Goal: Task Accomplishment & Management: Use online tool/utility

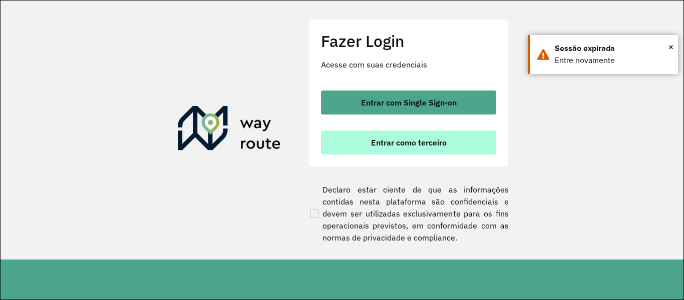
click at [390, 144] on span "Entrar como terceiro" at bounding box center [409, 143] width 76 height 8
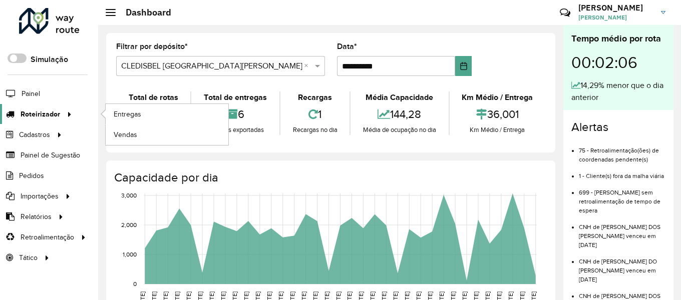
click at [65, 112] on icon at bounding box center [68, 113] width 9 height 15
click at [126, 113] on span "Entregas" at bounding box center [128, 114] width 29 height 11
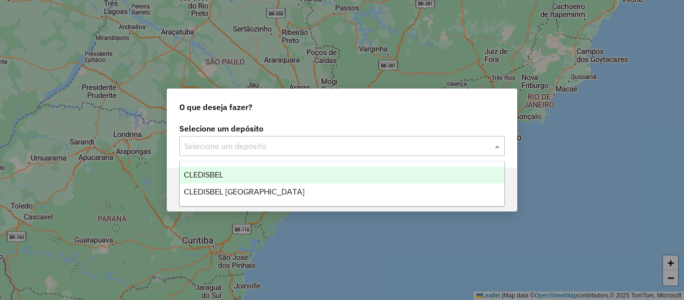
click at [498, 147] on span at bounding box center [498, 146] width 13 height 12
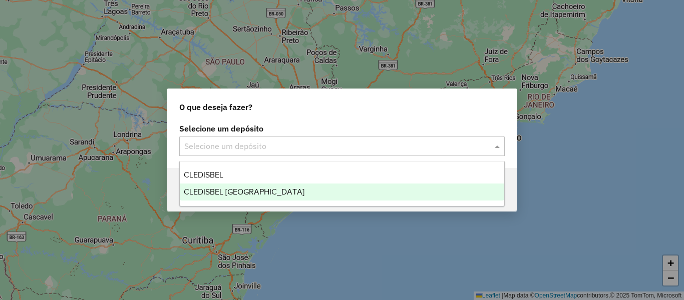
click at [219, 197] on div "CLEDISBEL [GEOGRAPHIC_DATA]" at bounding box center [342, 192] width 324 height 17
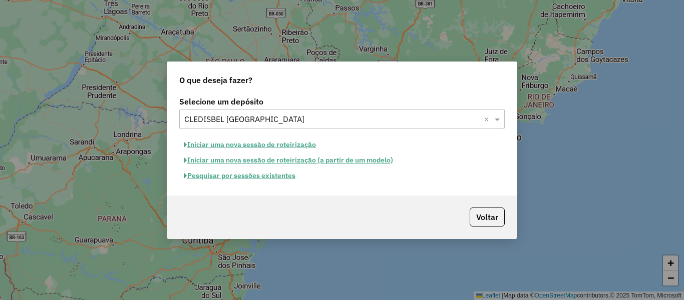
click at [221, 161] on button "Iniciar uma nova sessão de roteirização (a partir de um modelo)" at bounding box center [288, 161] width 218 height 16
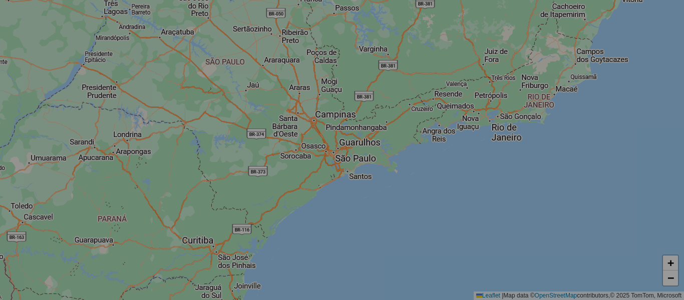
select select "*"
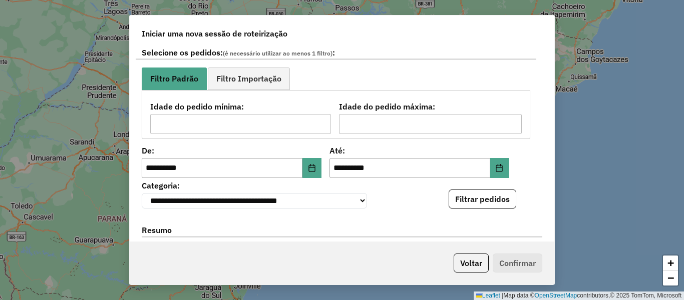
scroll to position [150, 0]
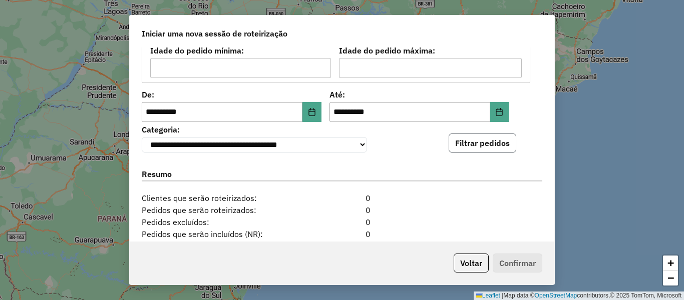
click at [468, 148] on button "Filtrar pedidos" at bounding box center [482, 143] width 68 height 19
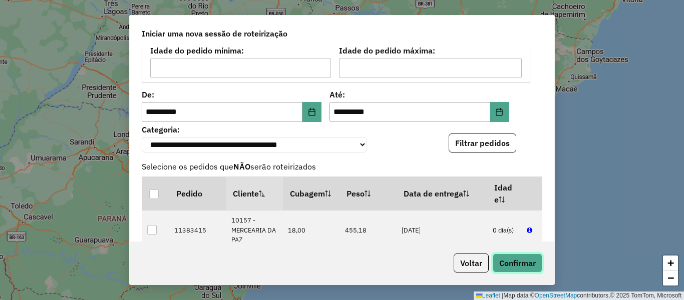
click at [518, 263] on button "Confirmar" at bounding box center [517, 263] width 50 height 19
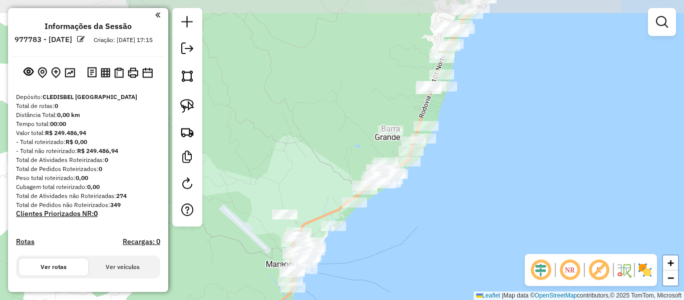
drag, startPoint x: 483, startPoint y: 129, endPoint x: 450, endPoint y: 179, distance: 60.0
click at [450, 179] on div "Janela de atendimento Grade de atendimento Capacidade Transportadoras Veículos …" at bounding box center [342, 150] width 684 height 300
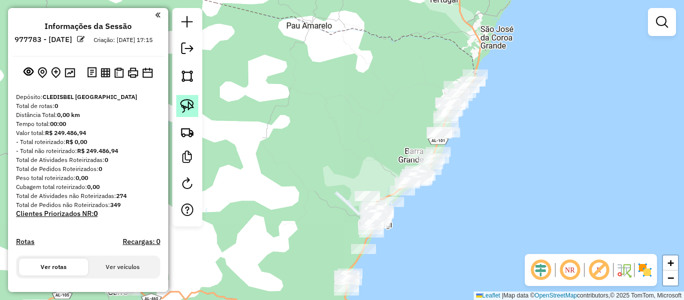
click at [192, 107] on img at bounding box center [187, 106] width 14 height 14
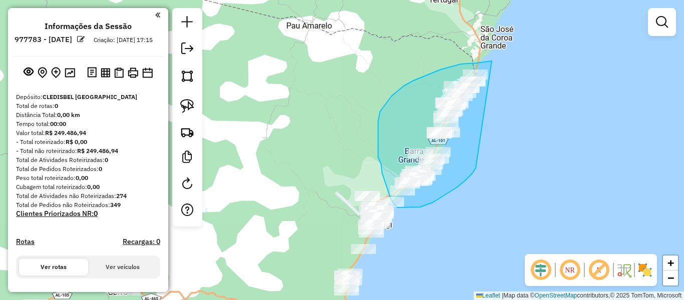
drag, startPoint x: 491, startPoint y: 61, endPoint x: 475, endPoint y: 168, distance: 108.3
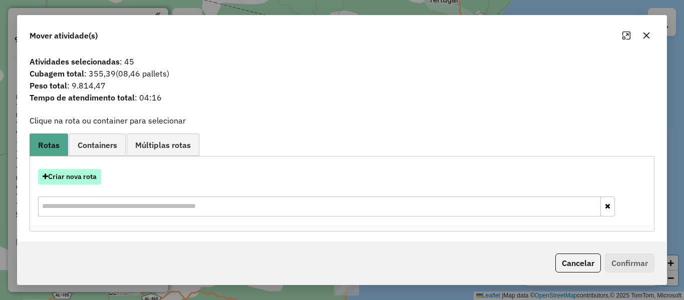
click at [78, 178] on button "Criar nova rota" at bounding box center [69, 177] width 63 height 16
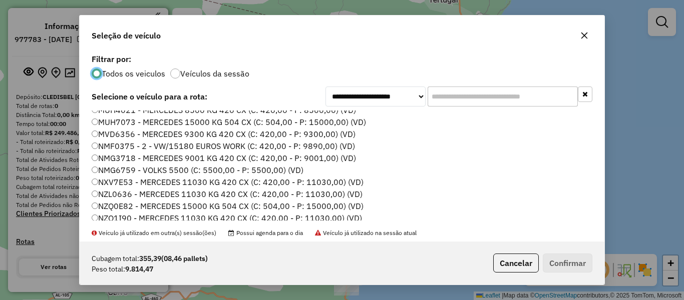
scroll to position [200, 0]
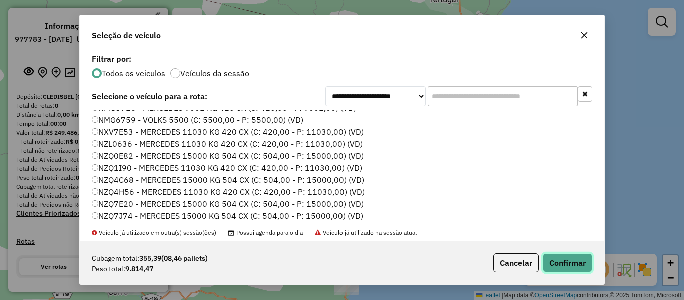
click at [578, 267] on button "Confirmar" at bounding box center [567, 263] width 50 height 19
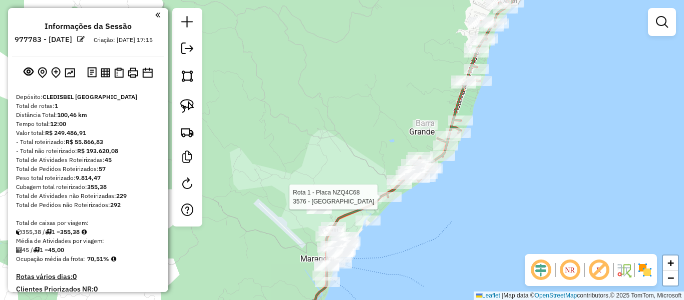
click at [385, 202] on div at bounding box center [388, 197] width 25 height 10
select select "**********"
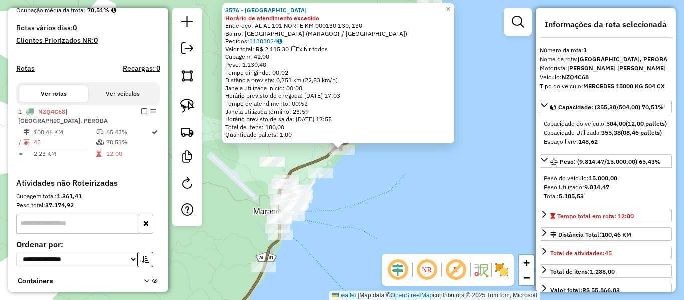
scroll to position [324, 0]
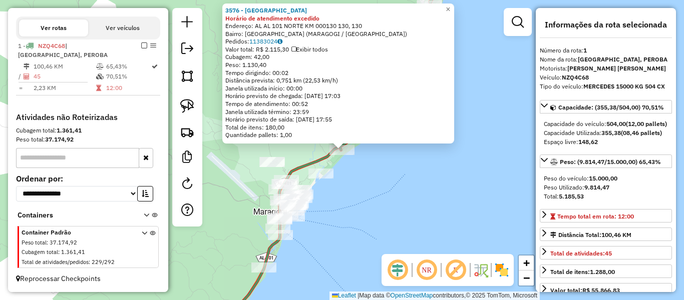
click at [385, 202] on div "3576 - HOTEL PRAIA DOURADA Horário de atendimento excedido Endereço: AL AL 101 …" at bounding box center [342, 150] width 684 height 300
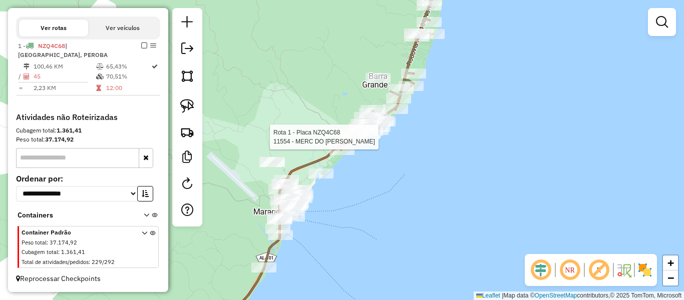
select select "**********"
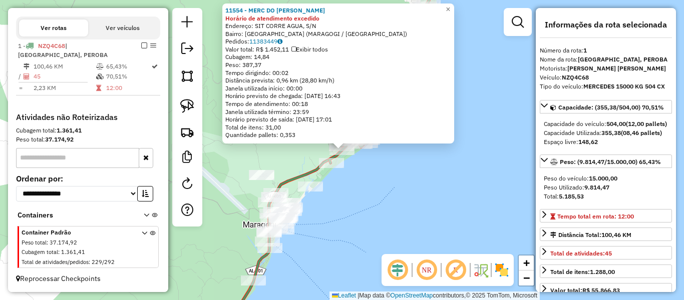
click at [385, 188] on div "11554 - MERC DO FELIPE Horário de atendimento excedido Endereço: SIT CORRE AGUA…" at bounding box center [342, 150] width 684 height 300
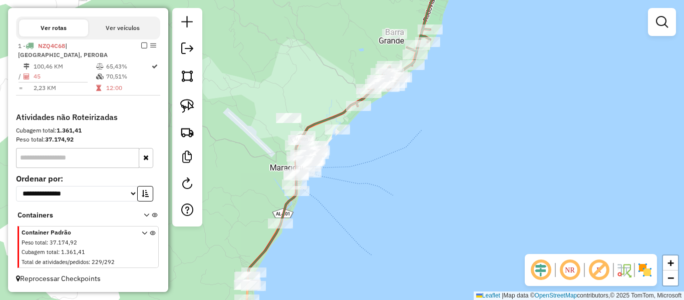
drag, startPoint x: 378, startPoint y: 206, endPoint x: 386, endPoint y: 132, distance: 74.6
click at [386, 133] on div "Janela de atendimento Grade de atendimento Capacidade Transportadoras Veículos …" at bounding box center [342, 150] width 684 height 300
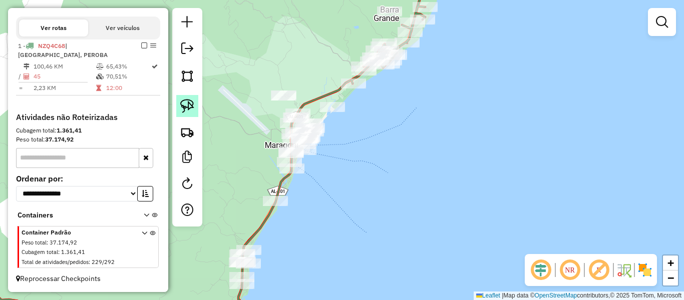
click at [185, 105] on img at bounding box center [187, 106] width 14 height 14
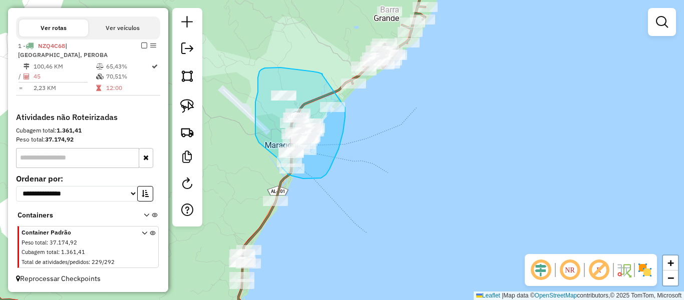
click at [342, 108] on div "Janela de atendimento Grade de atendimento Capacidade Transportadoras Veículos …" at bounding box center [342, 150] width 684 height 300
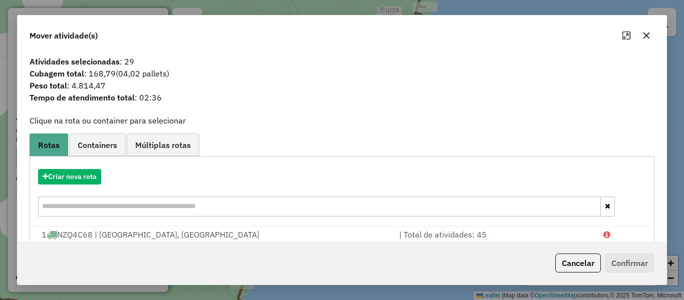
drag, startPoint x: 646, startPoint y: 35, endPoint x: 592, endPoint y: 62, distance: 60.2
click at [646, 35] on icon "button" at bounding box center [646, 36] width 7 height 7
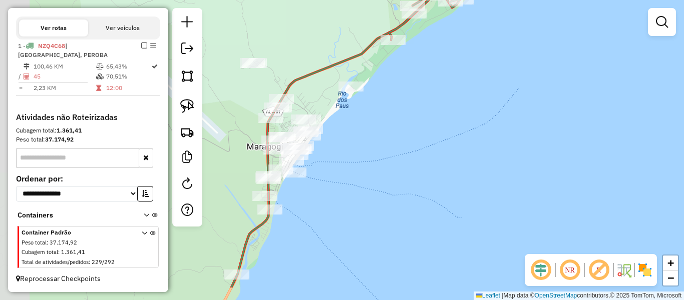
drag, startPoint x: 395, startPoint y: 164, endPoint x: 444, endPoint y: 119, distance: 67.3
click at [444, 119] on div "Janela de atendimento Grade de atendimento Capacidade Transportadoras Veículos …" at bounding box center [342, 150] width 684 height 300
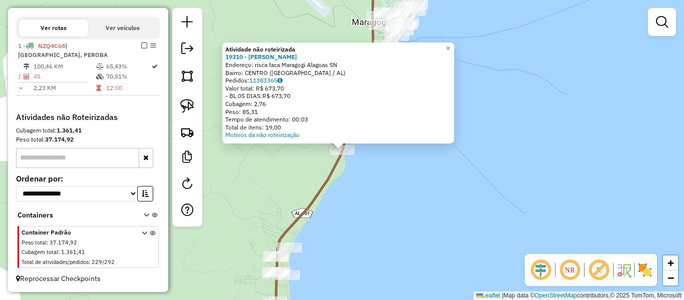
click at [349, 232] on div "Atividade não roteirizada 19310 - EDILSON SANTOS Endereço: risca faca Maragogi …" at bounding box center [342, 150] width 684 height 300
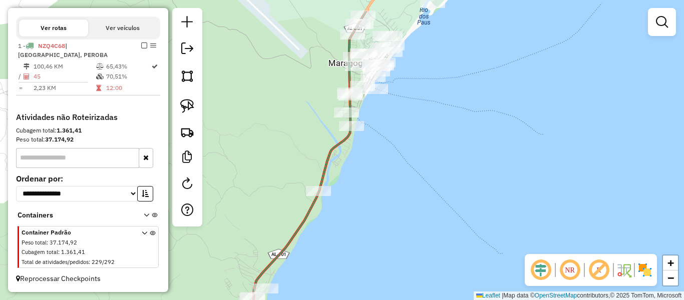
drag, startPoint x: 376, startPoint y: 186, endPoint x: 347, endPoint y: 247, distance: 67.2
click at [347, 247] on div "Janela de atendimento Grade de atendimento Capacidade Transportadoras Veículos …" at bounding box center [342, 150] width 684 height 300
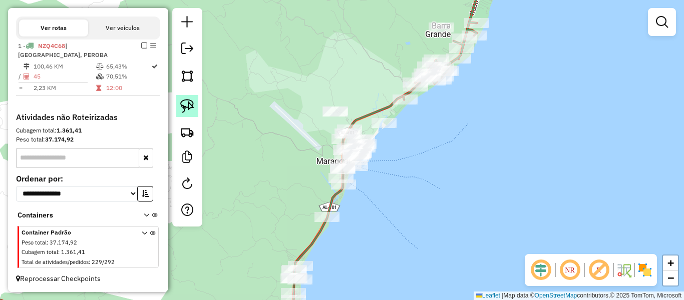
click at [190, 107] on img at bounding box center [187, 106] width 14 height 14
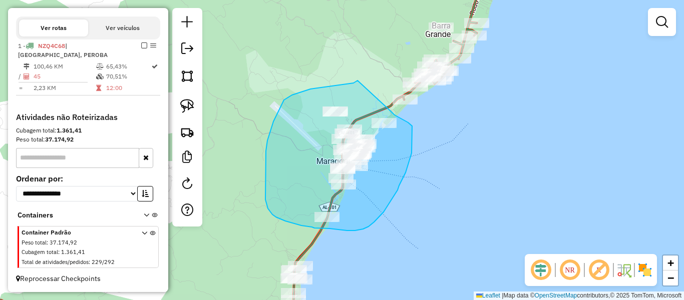
drag, startPoint x: 357, startPoint y: 81, endPoint x: 391, endPoint y: 112, distance: 45.7
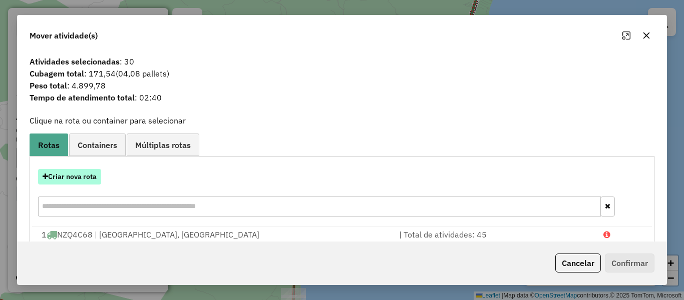
click at [54, 180] on button "Criar nova rota" at bounding box center [69, 177] width 63 height 16
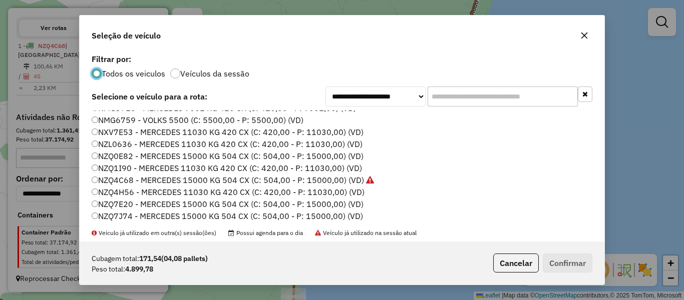
scroll to position [250, 0]
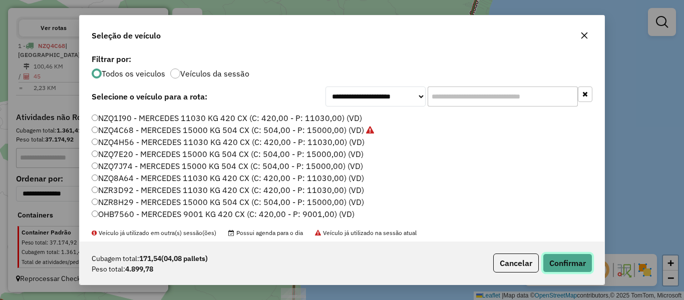
click at [563, 269] on button "Confirmar" at bounding box center [567, 263] width 50 height 19
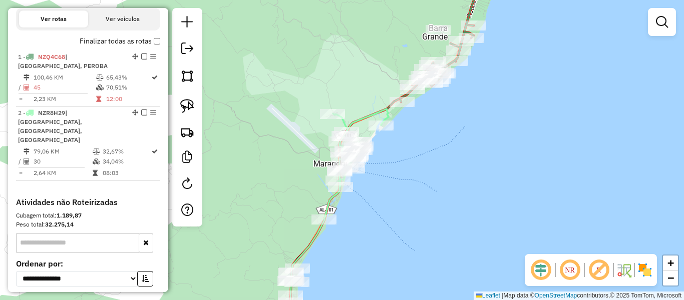
drag, startPoint x: 413, startPoint y: 135, endPoint x: 389, endPoint y: 160, distance: 34.7
click at [389, 160] on div "Janela de atendimento Grade de atendimento Capacidade Transportadoras Veículos …" at bounding box center [342, 150] width 684 height 300
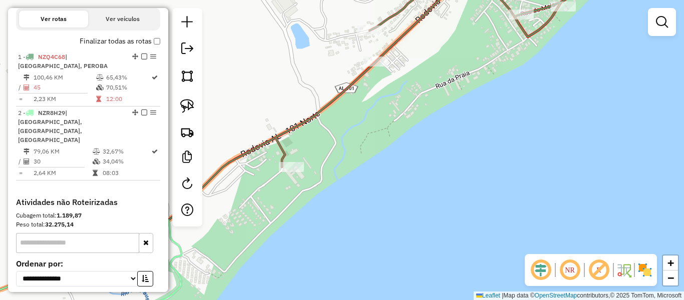
drag, startPoint x: 413, startPoint y: 129, endPoint x: 391, endPoint y: 144, distance: 26.4
click at [391, 144] on div "Janela de atendimento Grade de atendimento Capacidade Transportadoras Veículos …" at bounding box center [342, 150] width 684 height 300
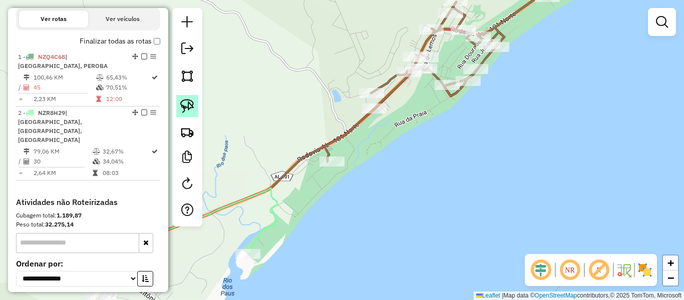
click at [190, 103] on img at bounding box center [187, 106] width 14 height 14
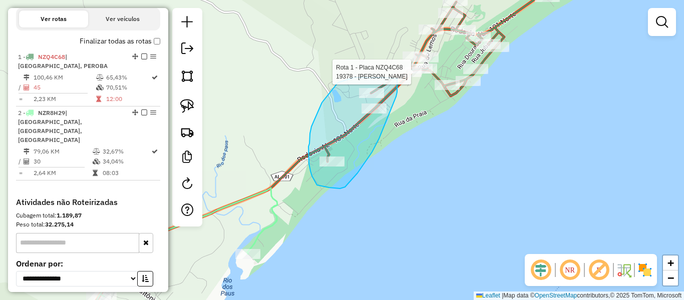
drag, startPoint x: 379, startPoint y: 78, endPoint x: 397, endPoint y: 77, distance: 17.5
click at [397, 77] on div "Rota 1 - Placa NZQ4C68 19378 - MARIA NEVES Janela de atendimento Grade de atend…" at bounding box center [342, 150] width 684 height 300
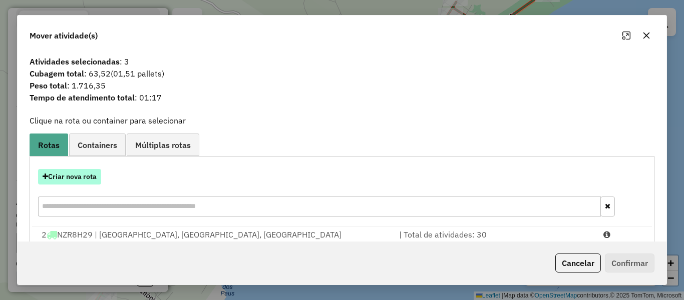
click at [76, 178] on button "Criar nova rota" at bounding box center [69, 177] width 63 height 16
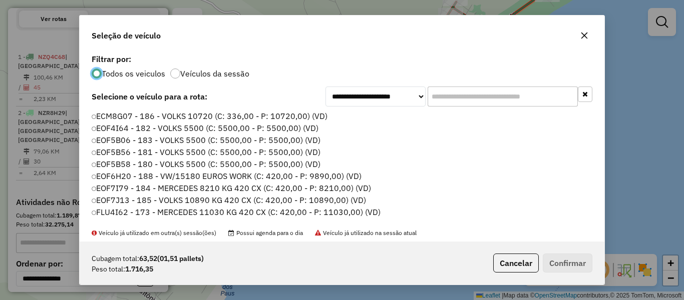
scroll to position [6, 3]
click at [582, 41] on button "button" at bounding box center [584, 36] width 16 height 16
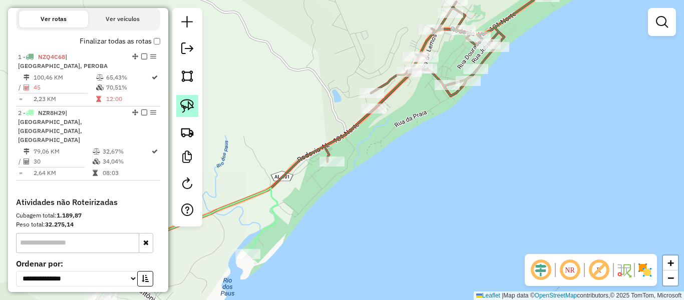
click at [185, 107] on img at bounding box center [187, 106] width 14 height 14
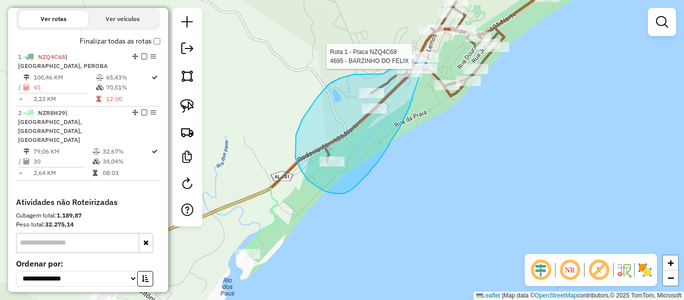
click at [403, 61] on div "Rota 1 - Placa NZQ4C68 4695 - BARZINHO DO FELIX Janela de atendimento Grade de …" at bounding box center [342, 150] width 684 height 300
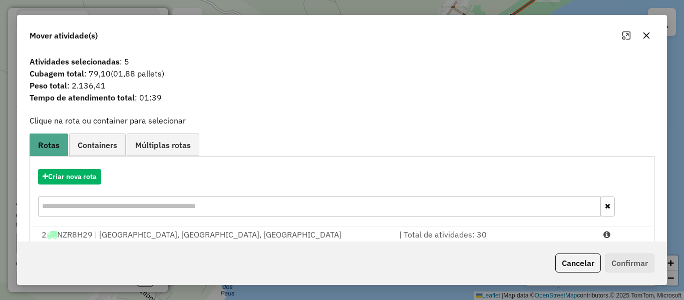
scroll to position [43, 0]
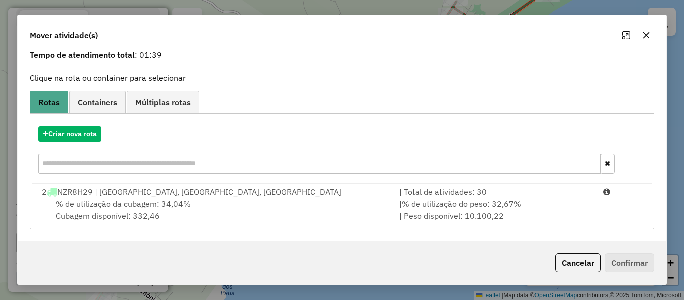
click at [173, 199] on span "% de utilização da cubagem: 34,04%" at bounding box center [123, 204] width 135 height 10
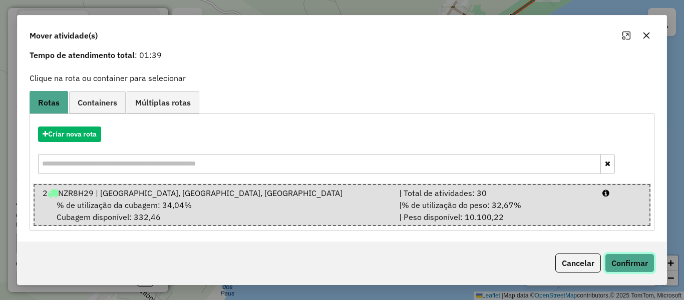
click at [635, 268] on button "Confirmar" at bounding box center [630, 263] width 50 height 19
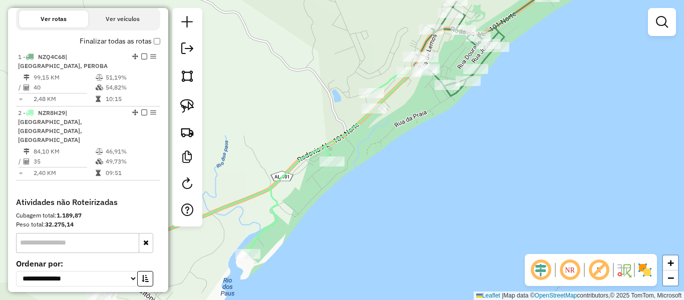
scroll to position [0, 0]
select select "**********"
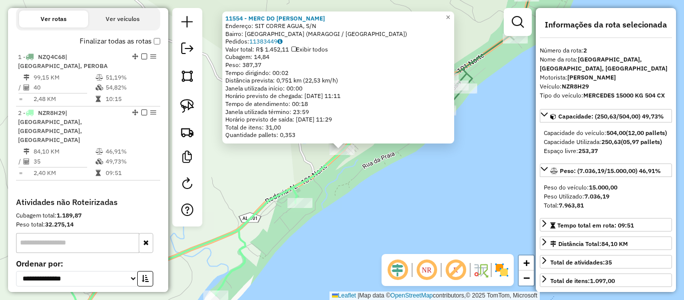
scroll to position [400, 0]
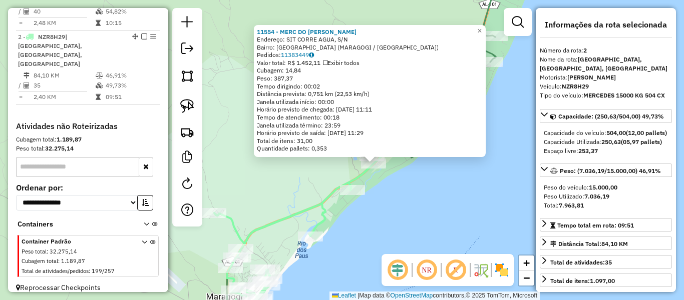
click at [405, 177] on div "11554 - MERC DO FELIPE Endereço: SIT CORRE AGUA, S/N Bairro: BARRA GRANDE (MARA…" at bounding box center [342, 150] width 684 height 300
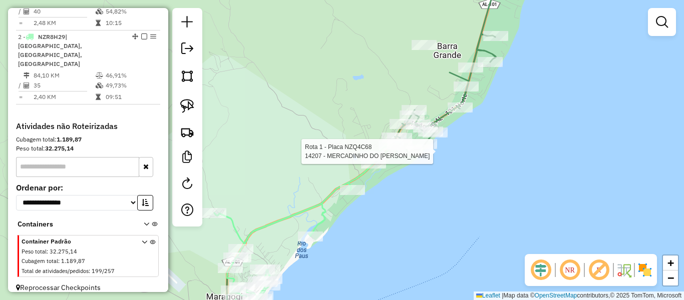
select select "**********"
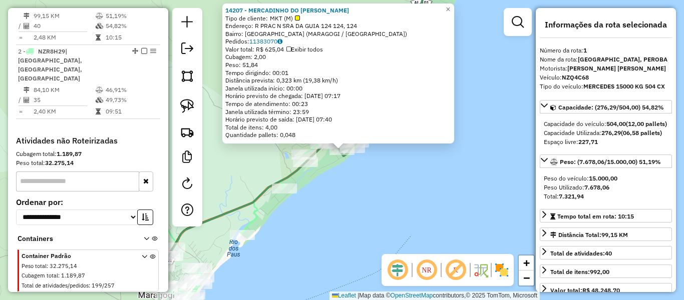
scroll to position [375, 0]
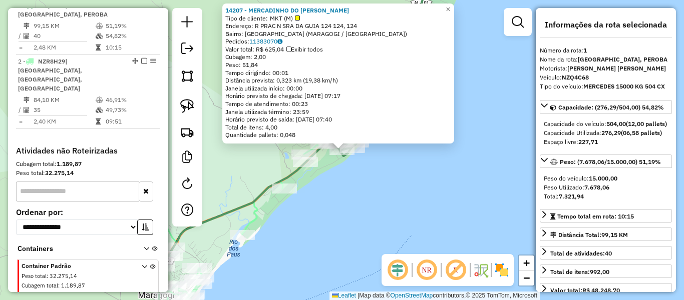
click at [427, 206] on div "14207 - MERCADINHO DO SERGIO Tipo de cliente: MKT (M) Endereço: R PRAC N SRA DA…" at bounding box center [342, 150] width 684 height 300
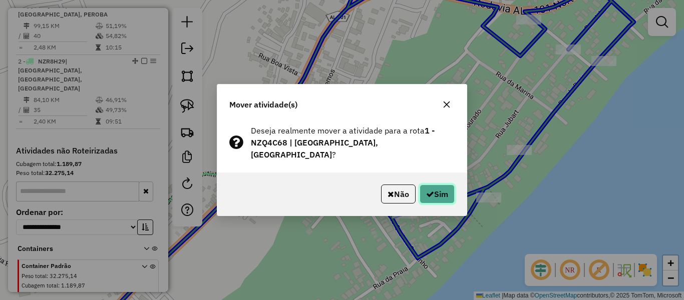
click at [438, 187] on button "Sim" at bounding box center [436, 194] width 35 height 19
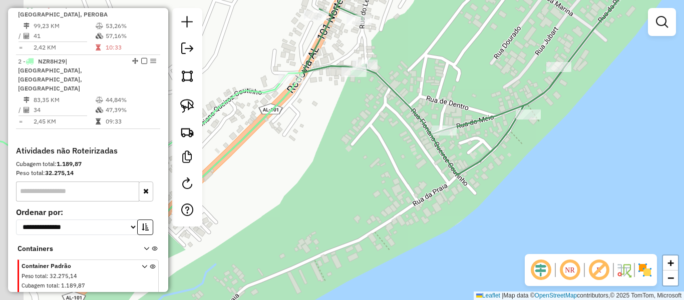
drag, startPoint x: 321, startPoint y: 199, endPoint x: 361, endPoint y: 116, distance: 92.0
click at [361, 116] on div "Janela de atendimento Grade de atendimento Capacidade Transportadoras Veículos …" at bounding box center [342, 150] width 684 height 300
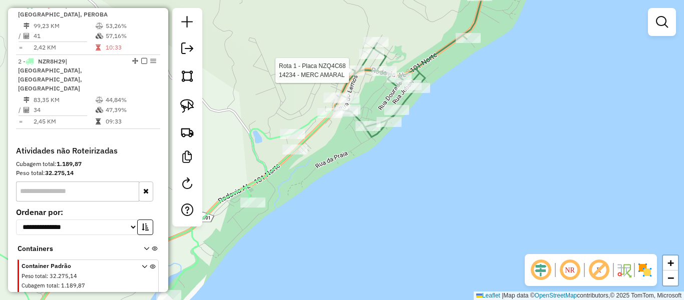
select select "**********"
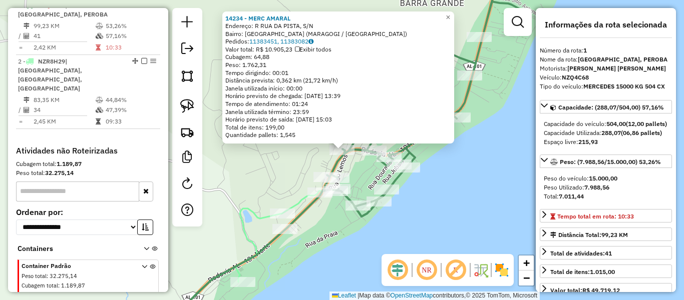
click at [269, 167] on div "14234 - MERC AMARAL Endereço: R RUA DA PISTA, S/N Bairro: BARRA GRANDE (MARAGOG…" at bounding box center [342, 150] width 684 height 300
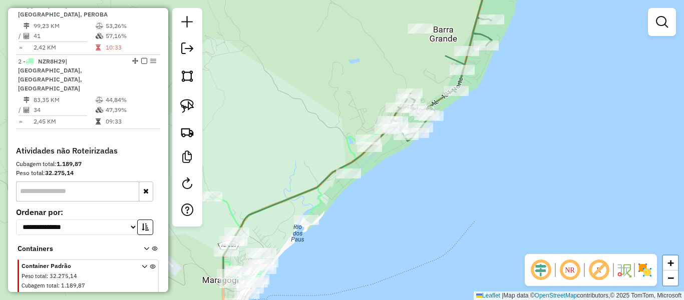
drag, startPoint x: 421, startPoint y: 182, endPoint x: 444, endPoint y: 108, distance: 77.6
click at [444, 108] on div "Janela de atendimento Grade de atendimento Capacidade Transportadoras Veículos …" at bounding box center [342, 150] width 684 height 300
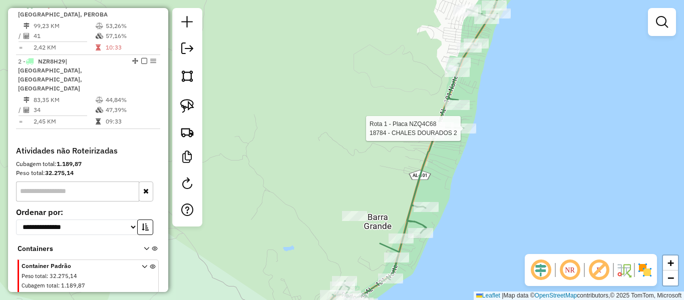
select select "**********"
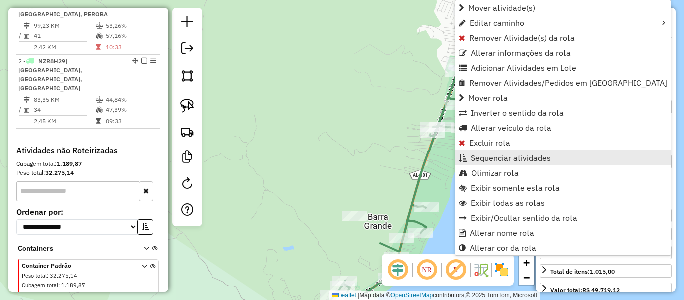
click at [489, 156] on span "Sequenciar atividades" at bounding box center [510, 158] width 80 height 8
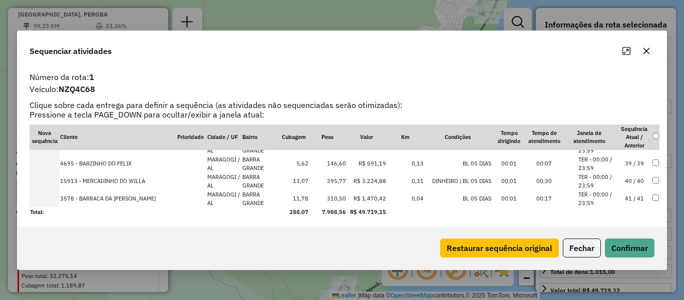
scroll to position [663, 0]
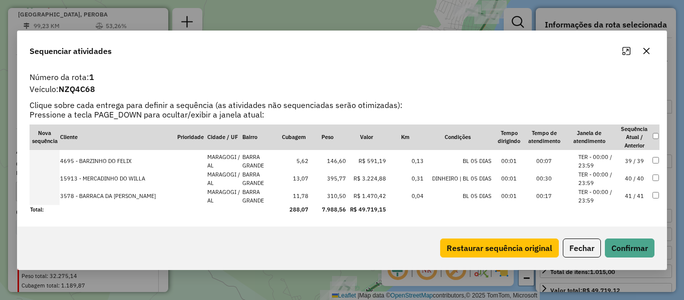
click at [649, 54] on icon "button" at bounding box center [646, 51] width 8 height 8
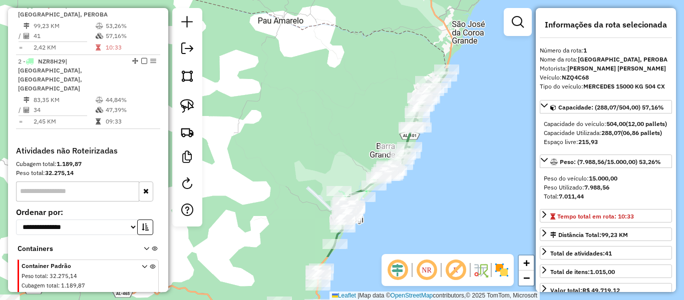
drag, startPoint x: 346, startPoint y: 199, endPoint x: 369, endPoint y: 114, distance: 88.5
click at [369, 114] on div "Janela de atendimento Grade de atendimento Capacidade Transportadoras Veículos …" at bounding box center [342, 150] width 684 height 300
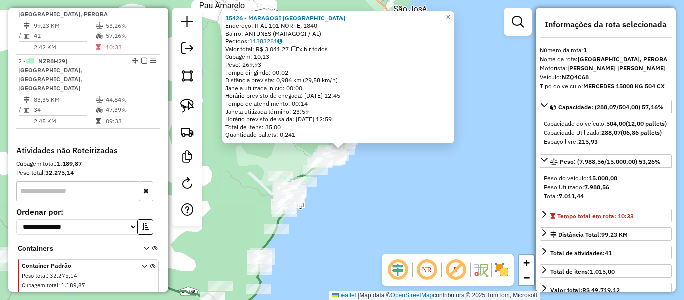
click at [379, 215] on div "15426 - MARAGOGI BRISA HOTEL Endereço: R AL 101 NORTE, 1840 Bairro: ANTUNES (MA…" at bounding box center [342, 150] width 684 height 300
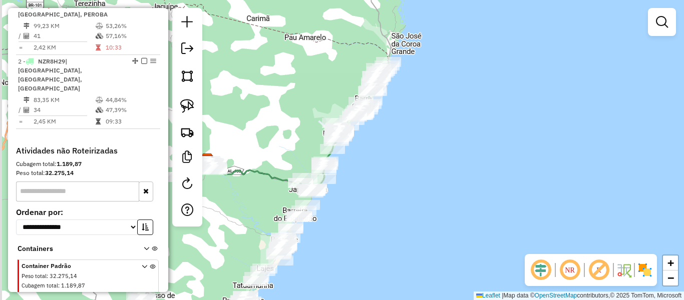
drag, startPoint x: 376, startPoint y: 231, endPoint x: 453, endPoint y: 76, distance: 172.6
click at [453, 76] on div "Janela de atendimento Grade de atendimento Capacidade Transportadoras Veículos …" at bounding box center [342, 150] width 684 height 300
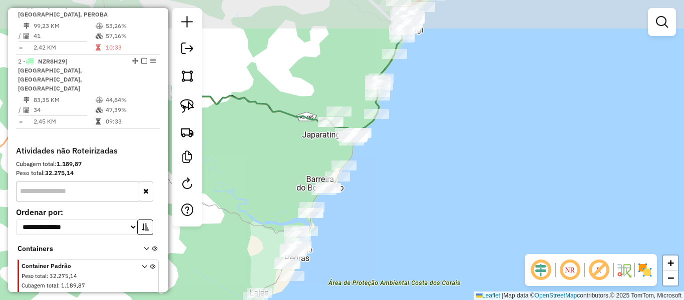
drag, startPoint x: 371, startPoint y: 121, endPoint x: 366, endPoint y: 184, distance: 62.8
click at [366, 184] on div "Janela de atendimento Grade de atendimento Capacidade Transportadoras Veículos …" at bounding box center [342, 150] width 684 height 300
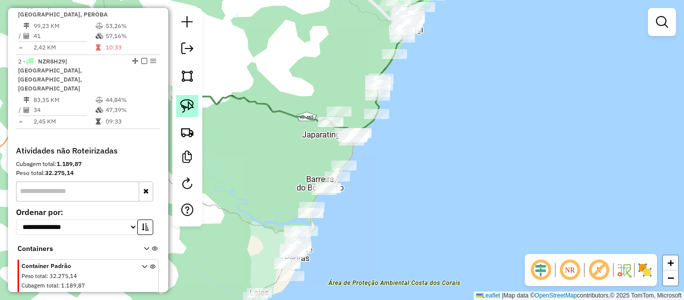
click at [188, 106] on img at bounding box center [187, 106] width 14 height 14
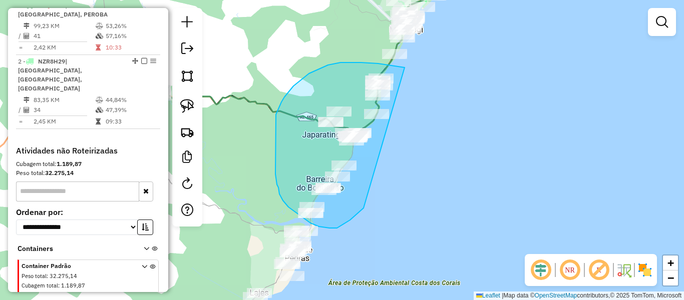
drag, startPoint x: 404, startPoint y: 68, endPoint x: 385, endPoint y: 182, distance: 116.2
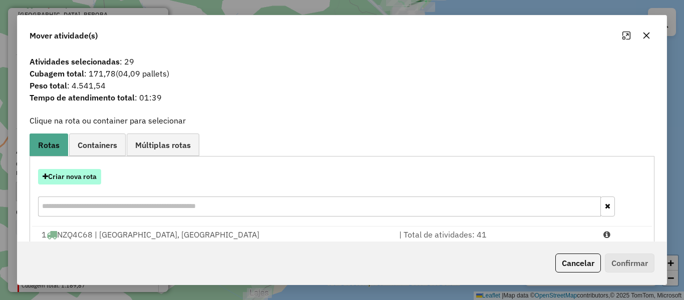
click at [59, 176] on button "Criar nova rota" at bounding box center [69, 177] width 63 height 16
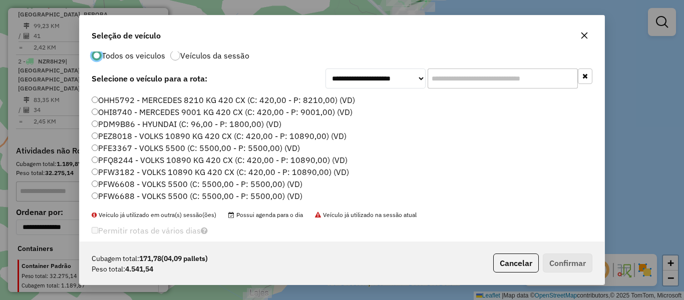
scroll to position [32, 0]
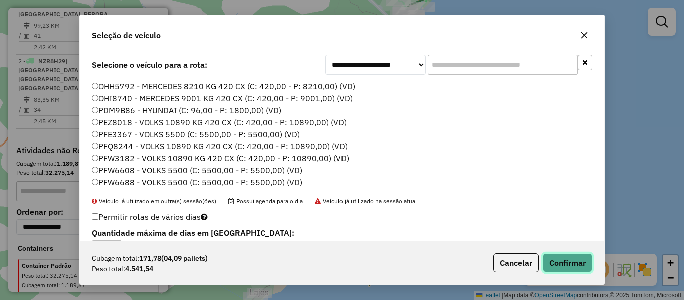
click at [562, 264] on button "Confirmar" at bounding box center [567, 263] width 50 height 19
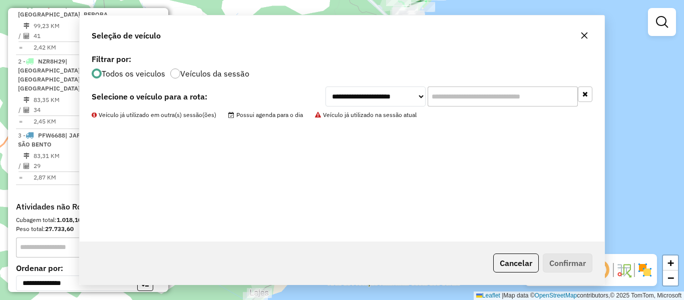
scroll to position [0, 0]
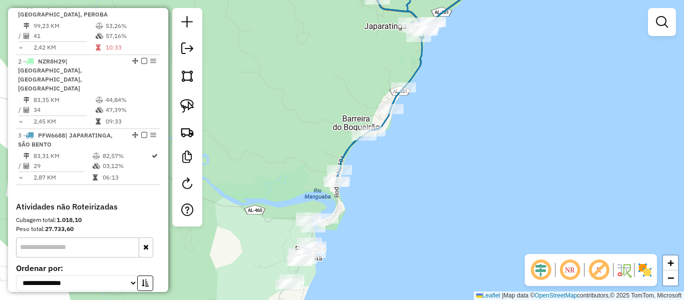
drag, startPoint x: 363, startPoint y: 206, endPoint x: 365, endPoint y: 198, distance: 7.8
click at [367, 197] on div "Janela de atendimento Grade de atendimento Capacidade Transportadoras Veículos …" at bounding box center [342, 150] width 684 height 300
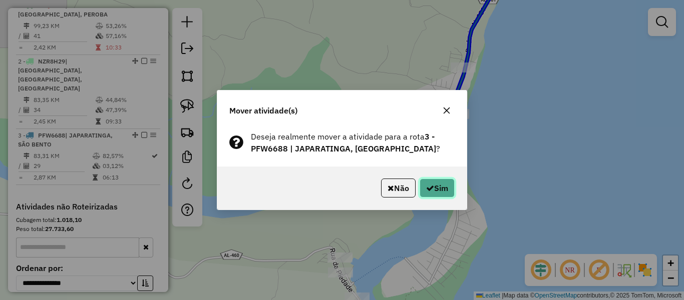
click at [434, 188] on button "Sim" at bounding box center [436, 188] width 35 height 19
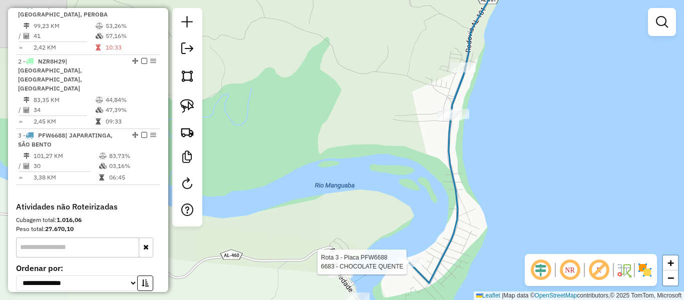
select select "**********"
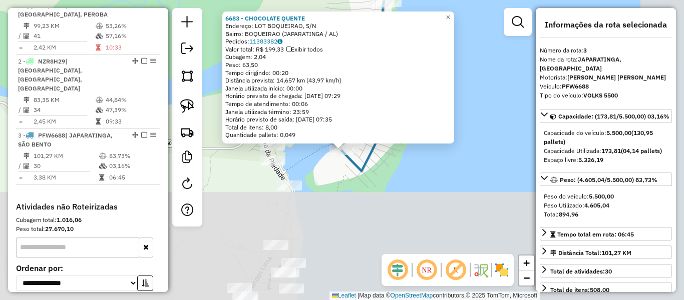
scroll to position [456, 0]
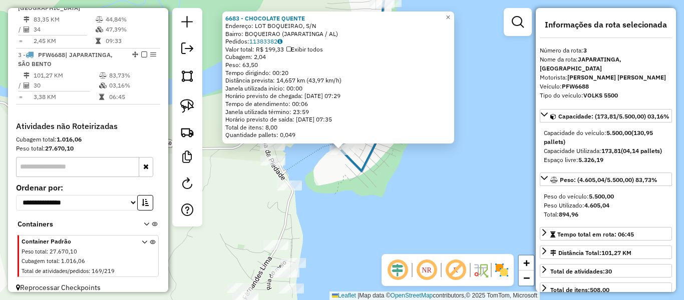
click at [505, 202] on div "6683 - CHOCOLATE QUENTE Endereço: LOT BOQUEIRAO, S/N Bairro: BOQUEIRAO (JAPARAT…" at bounding box center [342, 150] width 684 height 300
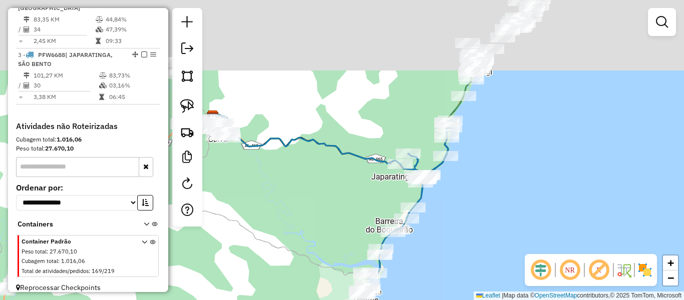
drag, startPoint x: 496, startPoint y: 138, endPoint x: 422, endPoint y: 184, distance: 86.5
click at [405, 262] on div "Janela de atendimento Grade de atendimento Capacidade Transportadoras Veículos …" at bounding box center [342, 150] width 684 height 300
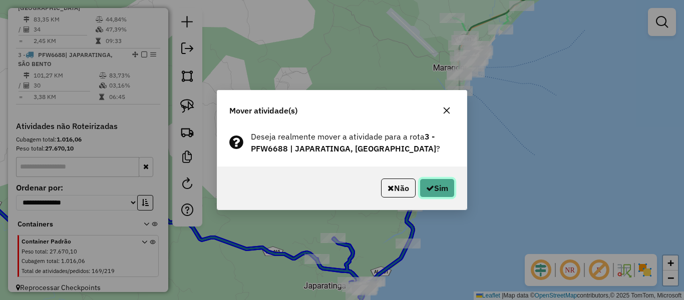
click at [434, 185] on button "Sim" at bounding box center [436, 188] width 35 height 19
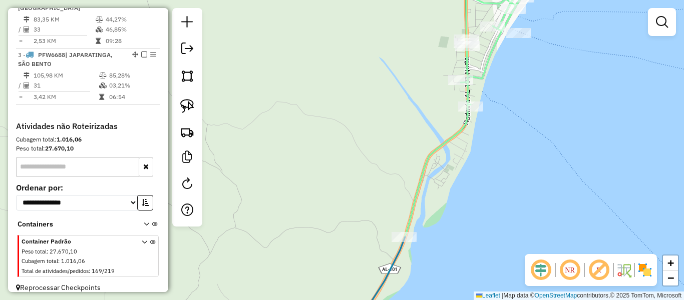
click at [481, 161] on div "Janela de atendimento Grade de atendimento Capacidade Transportadoras Veículos …" at bounding box center [342, 150] width 684 height 300
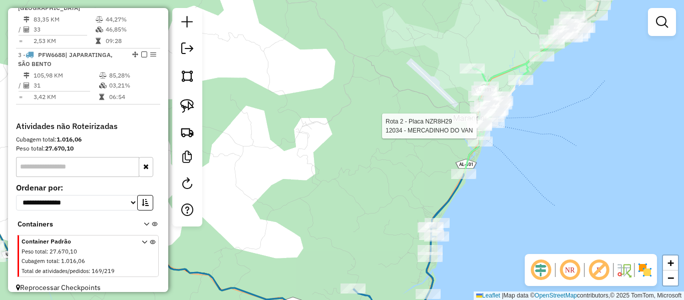
select select "**********"
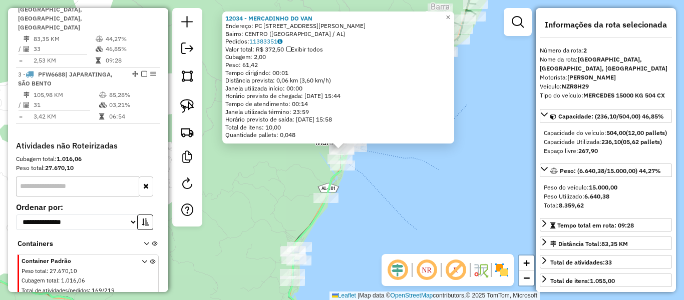
scroll to position [431, 0]
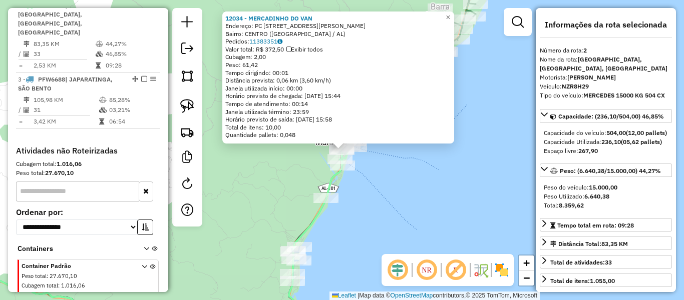
click at [527, 177] on div "12034 - MERCADINHO DO VAN Endereço: PC MAREDITE ACIOLY OLIVEIRA, 2 Bairro: CENT…" at bounding box center [342, 150] width 684 height 300
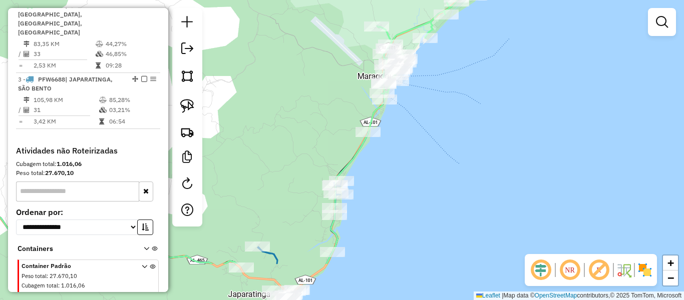
drag, startPoint x: 413, startPoint y: 200, endPoint x: 455, endPoint y: 134, distance: 78.3
click at [455, 134] on div "Janela de atendimento Grade de atendimento Capacidade Transportadoras Veículos …" at bounding box center [342, 150] width 684 height 300
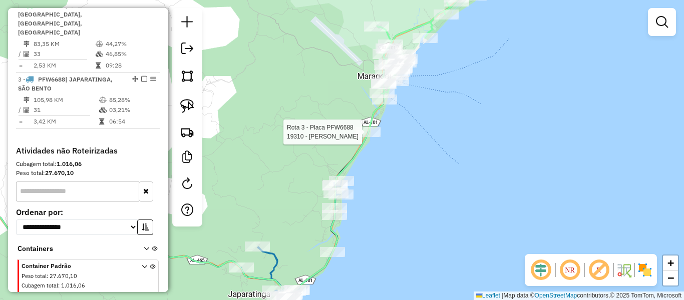
select select "**********"
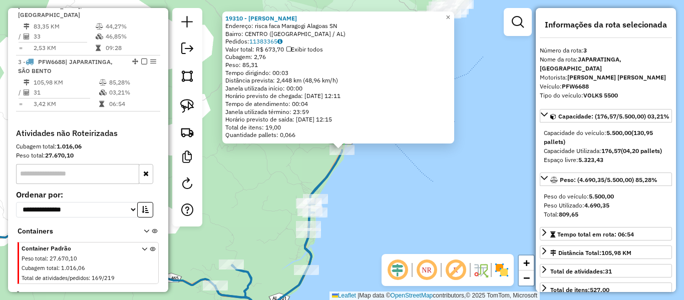
scroll to position [456, 0]
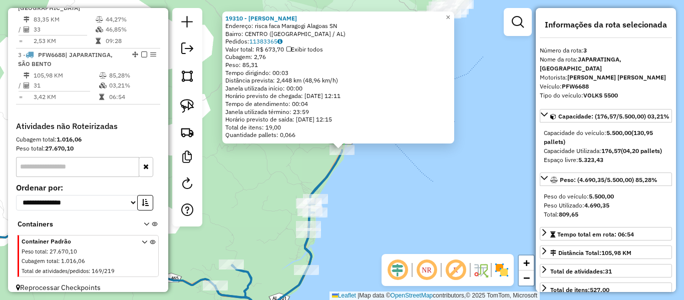
click at [451, 189] on div "19310 - EDILSON SANTOS Endereço: risca faca Maragogi Alagoas SN Bairro: CENTRO …" at bounding box center [342, 150] width 684 height 300
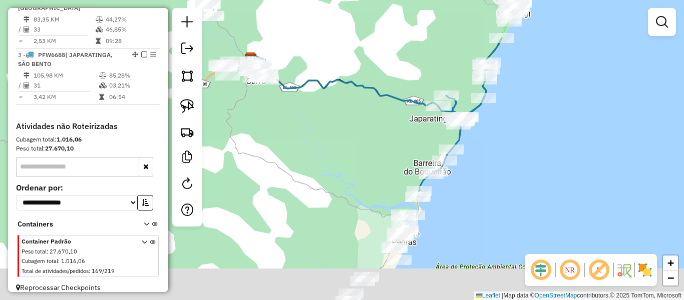
drag, startPoint x: 406, startPoint y: 199, endPoint x: 385, endPoint y: 54, distance: 146.6
click at [385, 54] on div "Janela de atendimento Grade de atendimento Capacidade Transportadoras Veículos …" at bounding box center [342, 150] width 684 height 300
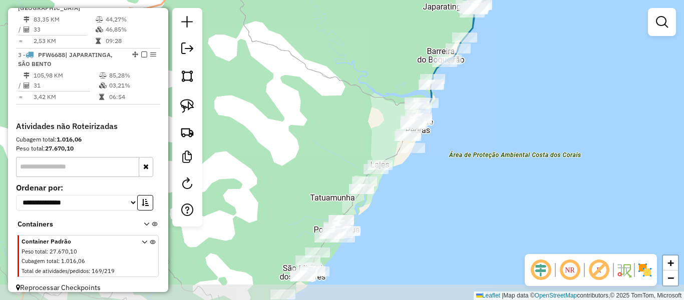
drag, startPoint x: 405, startPoint y: 120, endPoint x: 410, endPoint y: 58, distance: 61.8
click at [410, 58] on div "Janela de atendimento Grade de atendimento Capacidade Transportadoras Veículos …" at bounding box center [342, 150] width 684 height 300
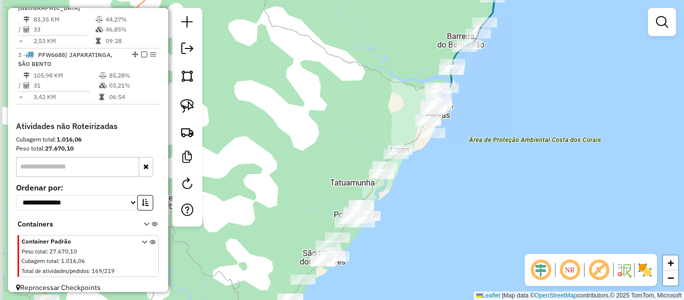
drag, startPoint x: 329, startPoint y: 126, endPoint x: 348, endPoint y: 112, distance: 24.0
click at [348, 112] on div "Janela de atendimento Grade de atendimento Capacidade Transportadoras Veículos …" at bounding box center [342, 150] width 684 height 300
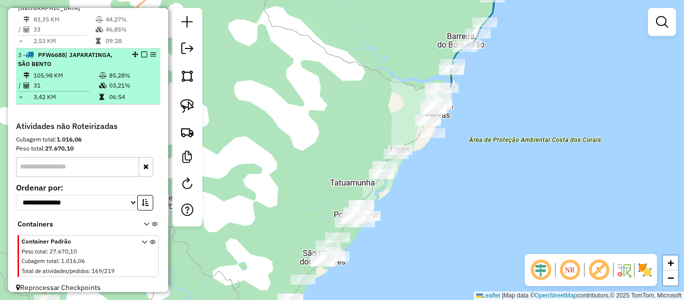
click at [141, 52] on em at bounding box center [144, 55] width 6 height 6
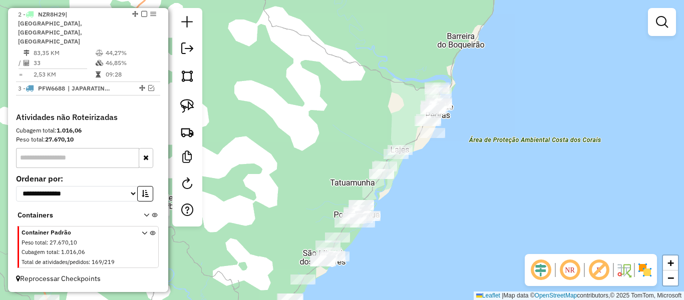
scroll to position [413, 0]
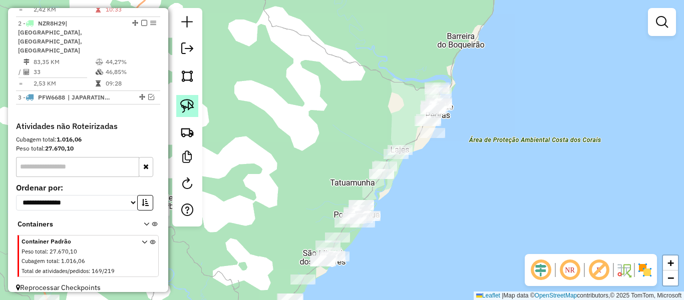
click at [190, 104] on img at bounding box center [187, 106] width 14 height 14
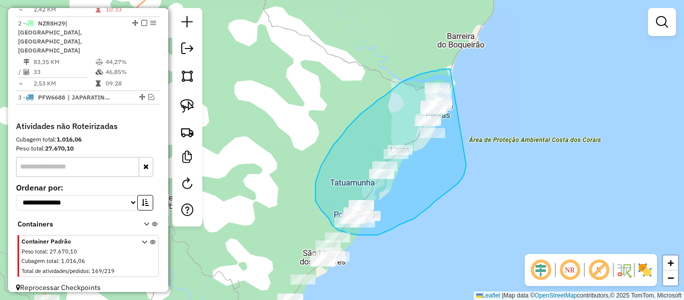
drag, startPoint x: 450, startPoint y: 69, endPoint x: 466, endPoint y: 161, distance: 93.6
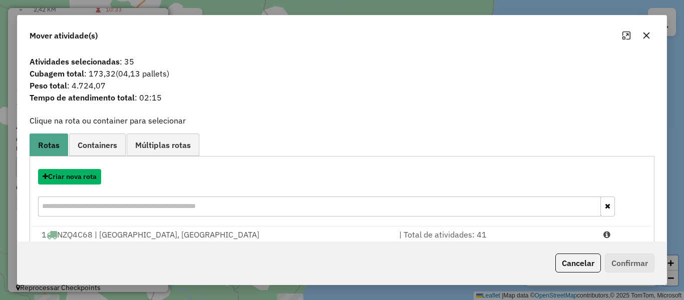
click at [76, 183] on button "Criar nova rota" at bounding box center [69, 177] width 63 height 16
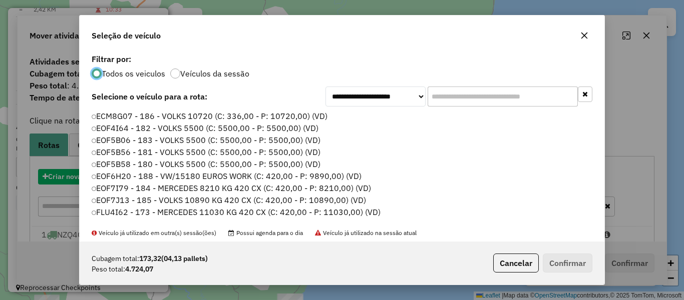
scroll to position [6, 3]
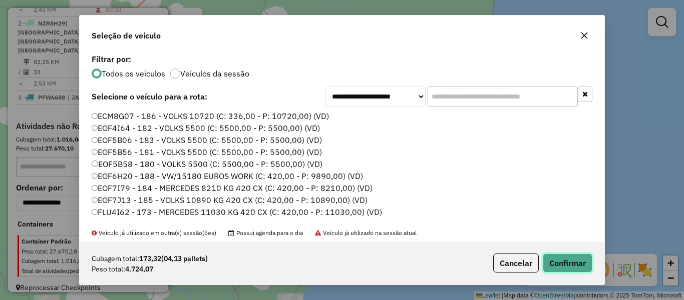
click at [570, 269] on button "Confirmar" at bounding box center [567, 263] width 50 height 19
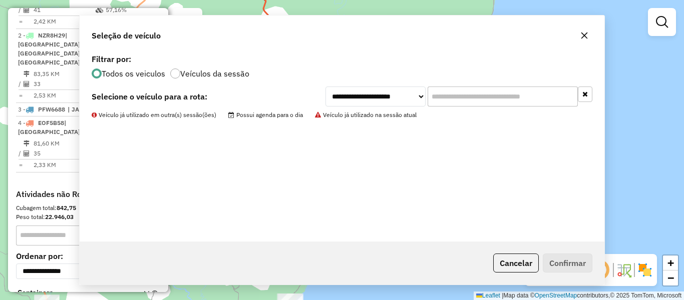
scroll to position [468, 0]
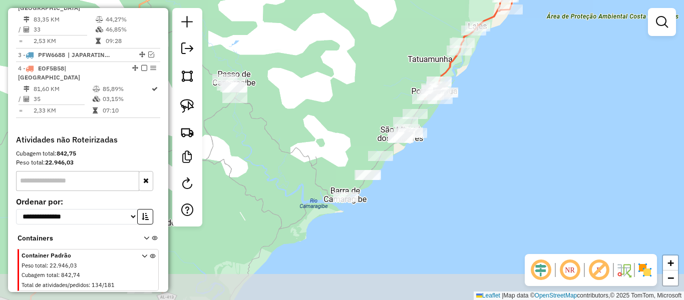
drag, startPoint x: 396, startPoint y: 229, endPoint x: 488, endPoint y: 98, distance: 159.5
click at [488, 98] on div "Janela de atendimento Grade de atendimento Capacidade Transportadoras Veículos …" at bounding box center [342, 150] width 684 height 300
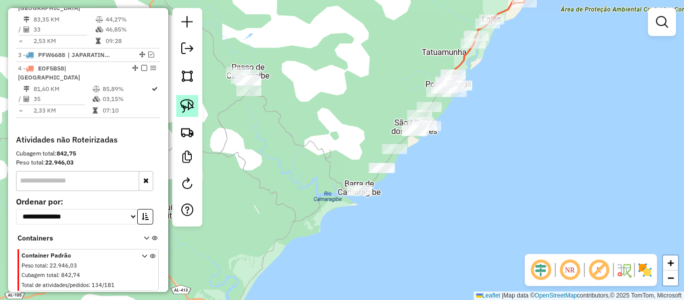
click at [188, 109] on img at bounding box center [187, 106] width 14 height 14
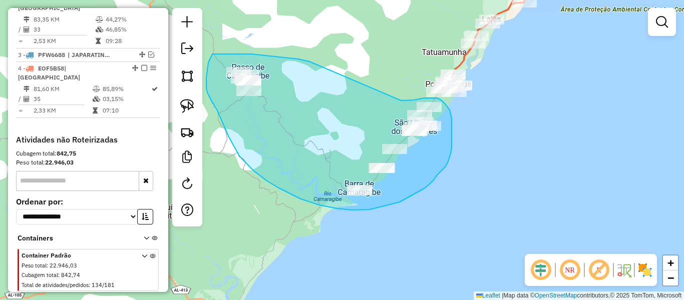
drag, startPoint x: 309, startPoint y: 62, endPoint x: 393, endPoint y: 101, distance: 92.5
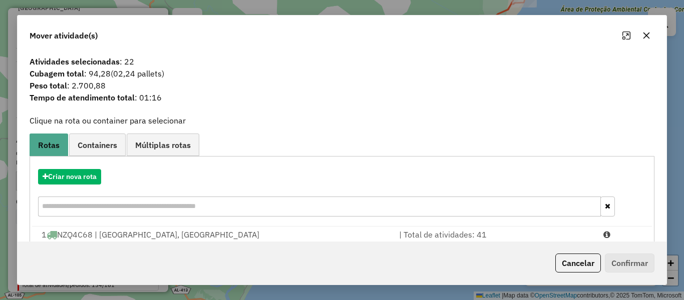
click at [645, 34] on icon "button" at bounding box center [646, 36] width 8 height 8
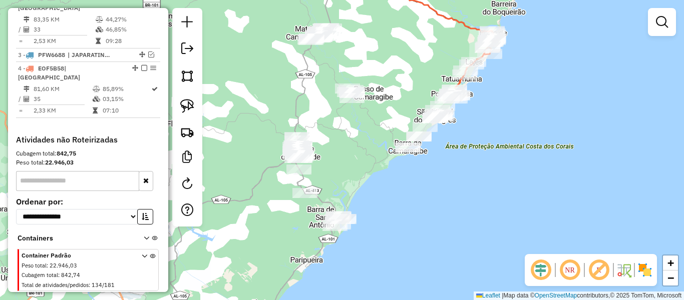
drag, startPoint x: 438, startPoint y: 203, endPoint x: 449, endPoint y: 180, distance: 26.0
click at [451, 180] on div "Janela de atendimento Grade de atendimento Capacidade Transportadoras Veículos …" at bounding box center [342, 150] width 684 height 300
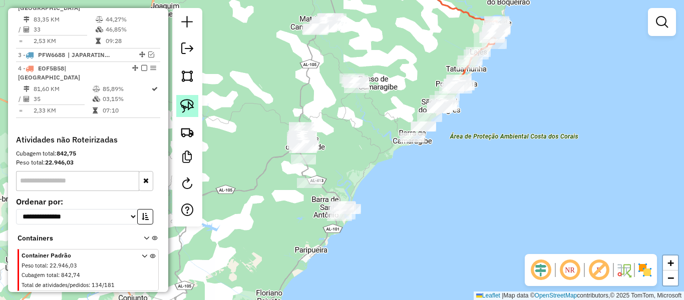
click at [191, 104] on img at bounding box center [187, 106] width 14 height 14
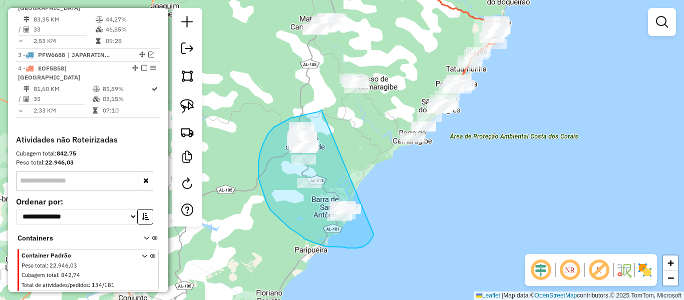
drag, startPoint x: 321, startPoint y: 110, endPoint x: 373, endPoint y: 194, distance: 98.9
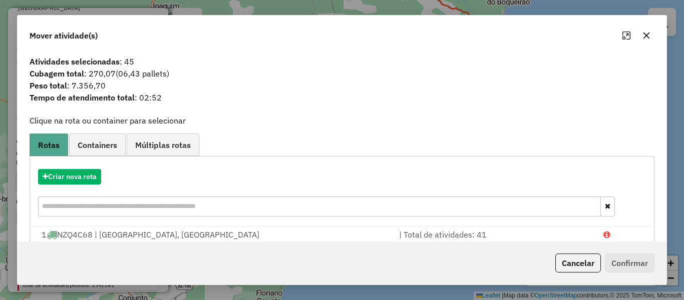
click at [644, 37] on icon "button" at bounding box center [646, 36] width 7 height 7
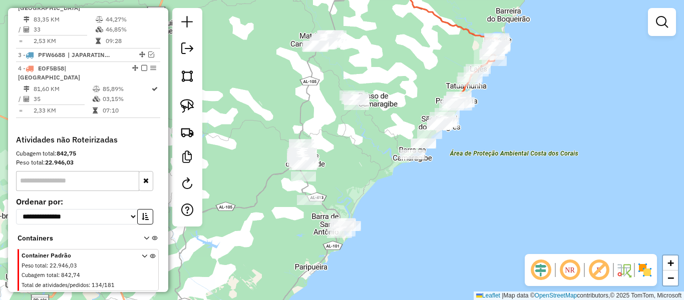
drag, startPoint x: 361, startPoint y: 150, endPoint x: 361, endPoint y: 171, distance: 21.0
click at [361, 171] on div "Janela de atendimento Grade de atendimento Capacidade Transportadoras Veículos …" at bounding box center [342, 150] width 684 height 300
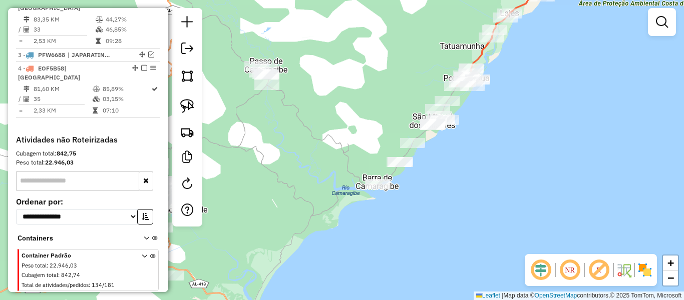
drag, startPoint x: 321, startPoint y: 138, endPoint x: 329, endPoint y: 139, distance: 8.5
click at [329, 139] on div "Janela de atendimento Grade de atendimento Capacidade Transportadoras Veículos …" at bounding box center [342, 150] width 684 height 300
click at [186, 106] on img at bounding box center [187, 106] width 14 height 14
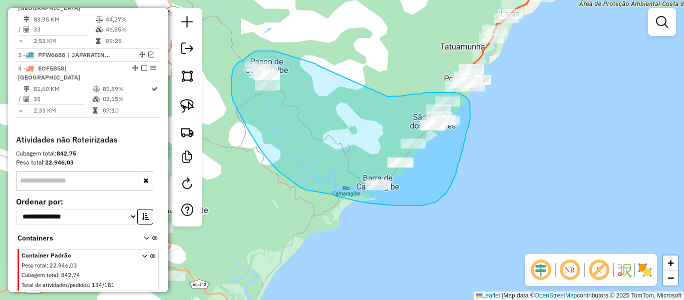
drag, startPoint x: 316, startPoint y: 65, endPoint x: 387, endPoint y: 97, distance: 77.3
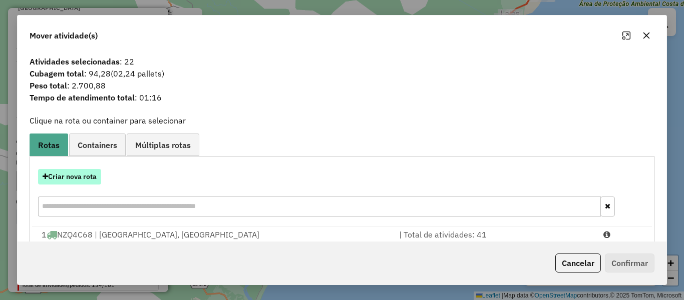
click at [57, 181] on button "Criar nova rota" at bounding box center [69, 177] width 63 height 16
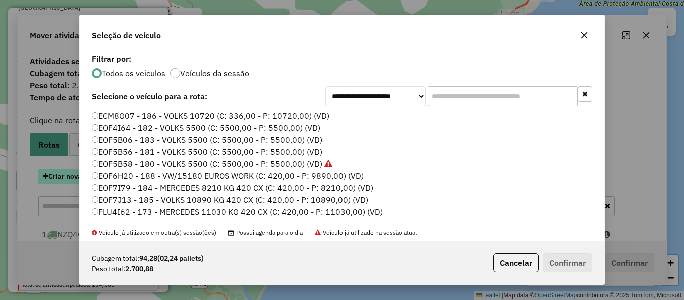
scroll to position [6, 3]
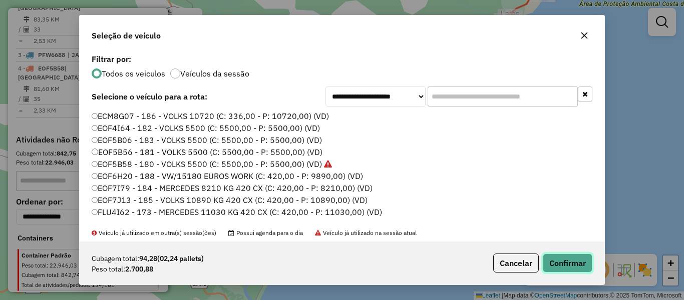
click at [548, 270] on button "Confirmar" at bounding box center [567, 263] width 50 height 19
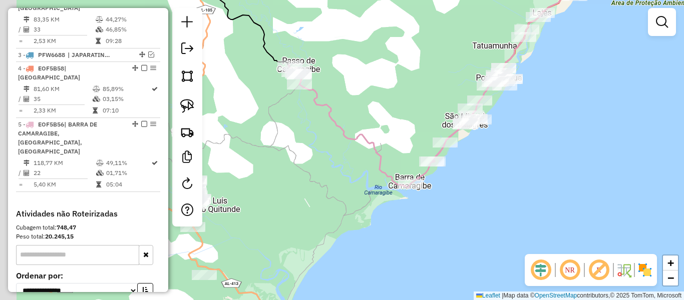
drag, startPoint x: 287, startPoint y: 174, endPoint x: 320, endPoint y: 173, distance: 33.0
click at [320, 173] on div "Janela de atendimento Grade de atendimento Capacidade Transportadoras Veículos …" at bounding box center [342, 150] width 684 height 300
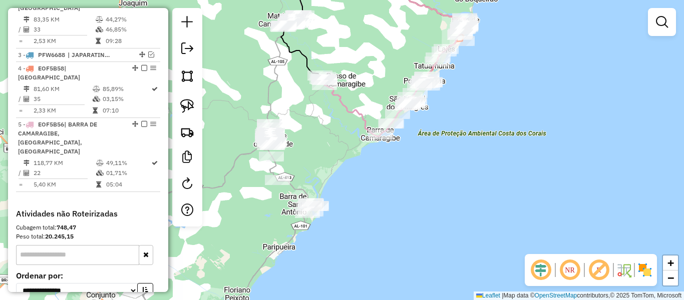
drag, startPoint x: 315, startPoint y: 180, endPoint x: 329, endPoint y: 137, distance: 45.9
click at [329, 137] on div "Janela de atendimento Grade de atendimento Capacidade Transportadoras Veículos …" at bounding box center [342, 150] width 684 height 300
click at [193, 108] on img at bounding box center [187, 106] width 14 height 14
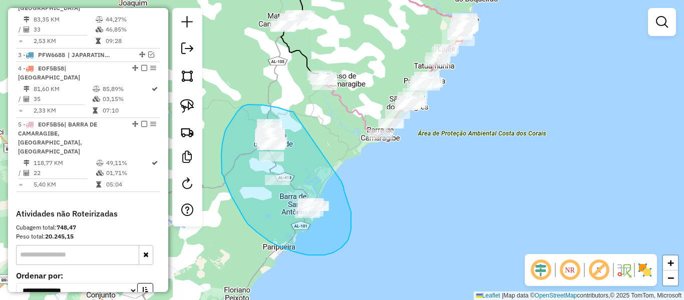
drag, startPoint x: 293, startPoint y: 112, endPoint x: 340, endPoint y: 180, distance: 83.0
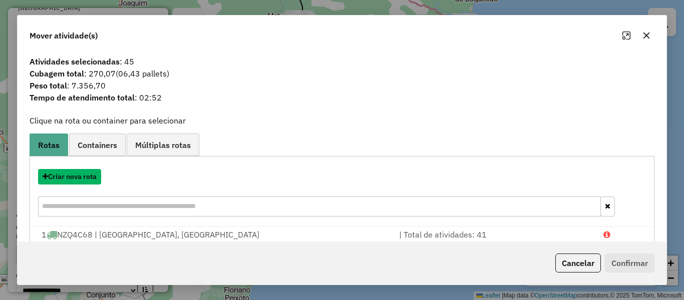
click at [70, 181] on button "Criar nova rota" at bounding box center [69, 177] width 63 height 16
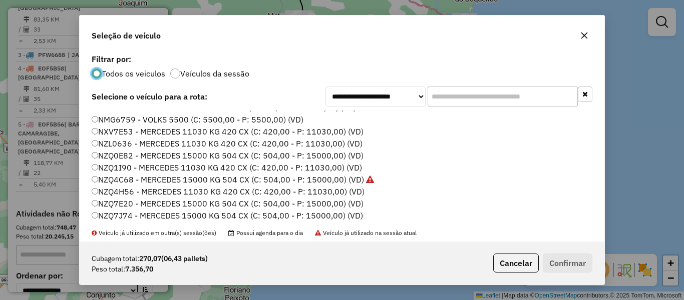
scroll to position [200, 0]
click at [558, 267] on button "Confirmar" at bounding box center [567, 263] width 50 height 19
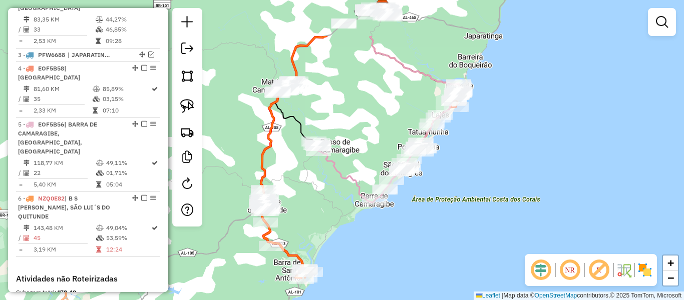
drag, startPoint x: 421, startPoint y: 187, endPoint x: 415, endPoint y: 253, distance: 66.3
click at [415, 253] on div "Janela de atendimento Grade de atendimento Capacidade Transportadoras Veículos …" at bounding box center [342, 150] width 684 height 300
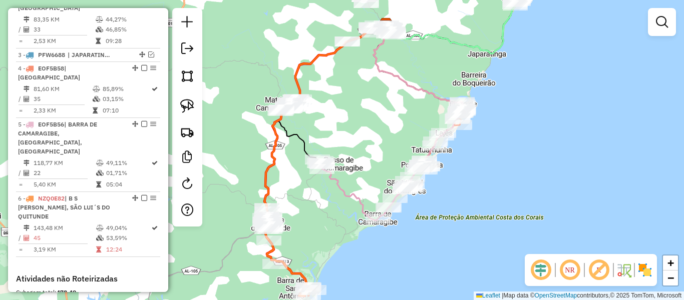
drag, startPoint x: 367, startPoint y: 123, endPoint x: 378, endPoint y: 167, distance: 44.8
click at [378, 166] on div "Janela de atendimento Grade de atendimento Capacidade Transportadoras Veículos …" at bounding box center [342, 150] width 684 height 300
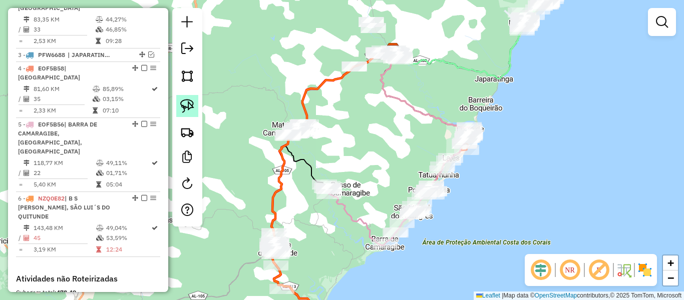
click at [188, 111] on img at bounding box center [187, 106] width 14 height 14
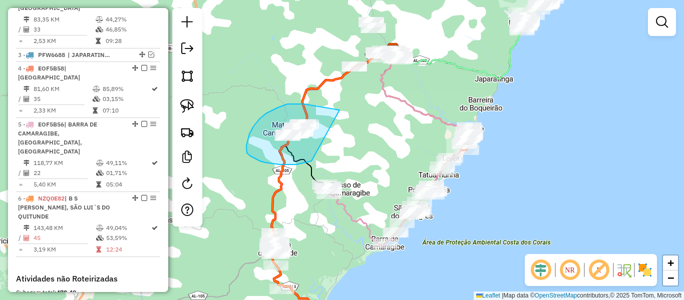
drag, startPoint x: 339, startPoint y: 110, endPoint x: 311, endPoint y: 161, distance: 58.2
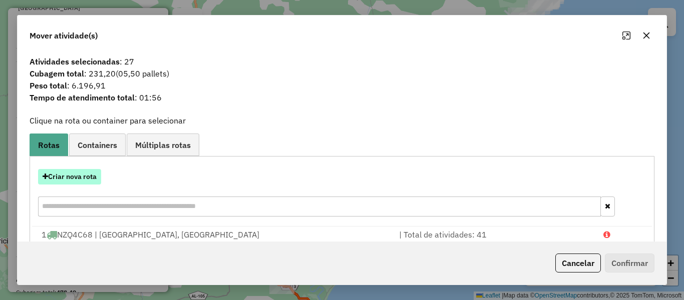
click at [91, 171] on button "Criar nova rota" at bounding box center [69, 177] width 63 height 16
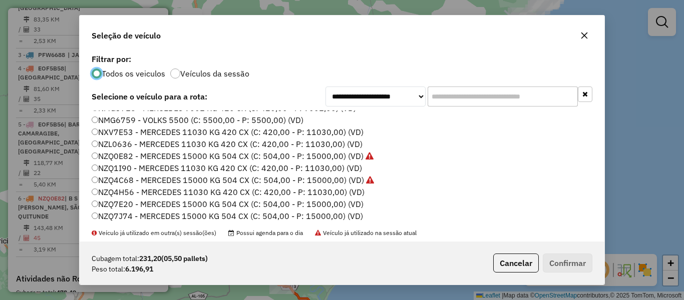
scroll to position [250, 0]
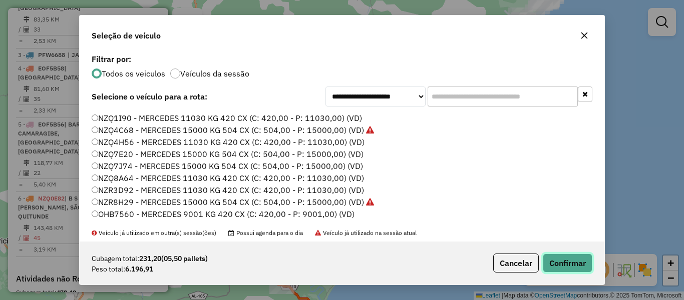
click at [547, 267] on button "Confirmar" at bounding box center [567, 263] width 50 height 19
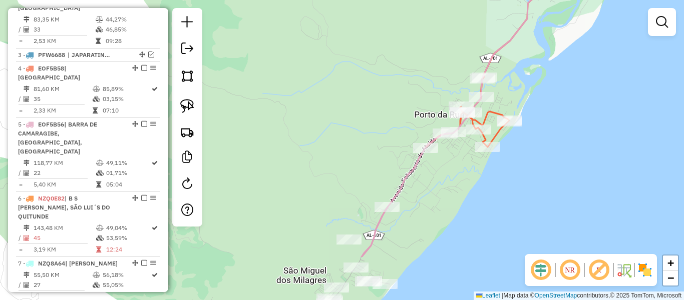
drag, startPoint x: 395, startPoint y: 166, endPoint x: 418, endPoint y: 92, distance: 77.6
click at [418, 92] on div "Janela de atendimento Grade de atendimento Capacidade Transportadoras Veículos …" at bounding box center [342, 150] width 684 height 300
click at [206, 105] on div "Janela de atendimento Grade de atendimento Capacidade Transportadoras Veículos …" at bounding box center [342, 150] width 684 height 300
click at [185, 112] on img at bounding box center [187, 106] width 14 height 14
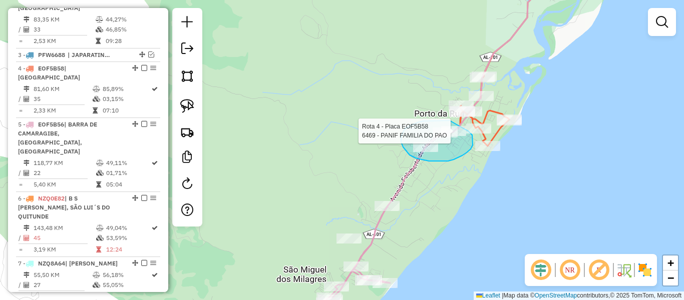
click at [462, 128] on div "Rota 4 - Placa EOF5B58 19538 - POUSADA NACA Rota 4 - Placa EOF5B58 6469 - PANIF…" at bounding box center [342, 150] width 684 height 300
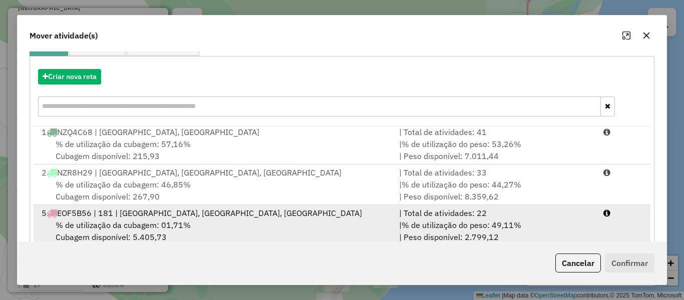
scroll to position [150, 0]
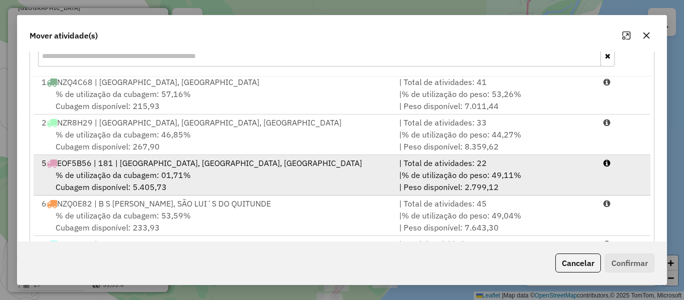
click at [212, 178] on div "% de utilização da cubagem: 01,71% Cubagem disponível: 5.405,73" at bounding box center [214, 181] width 357 height 24
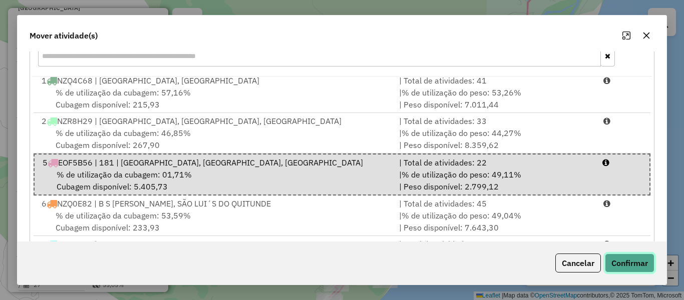
click at [639, 264] on button "Confirmar" at bounding box center [630, 263] width 50 height 19
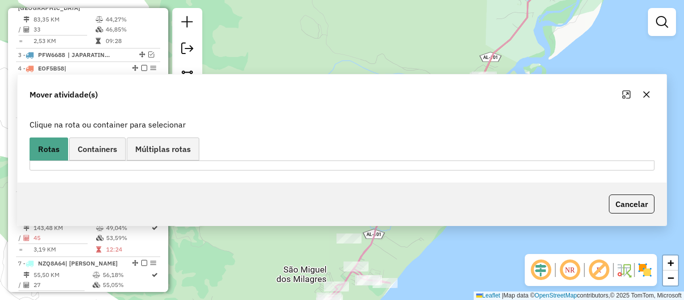
scroll to position [0, 0]
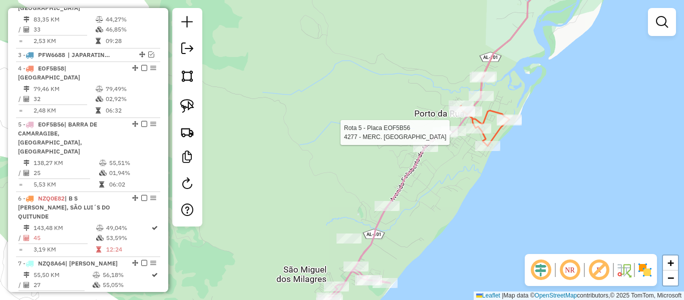
select select "**********"
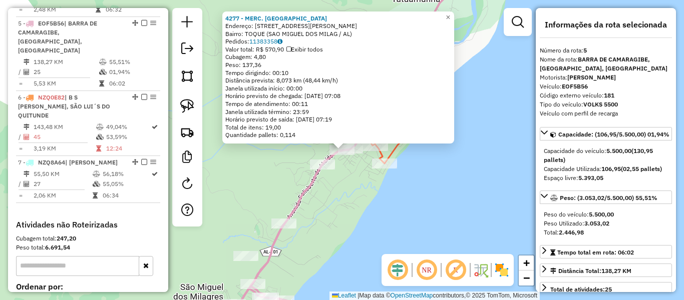
scroll to position [50, 0]
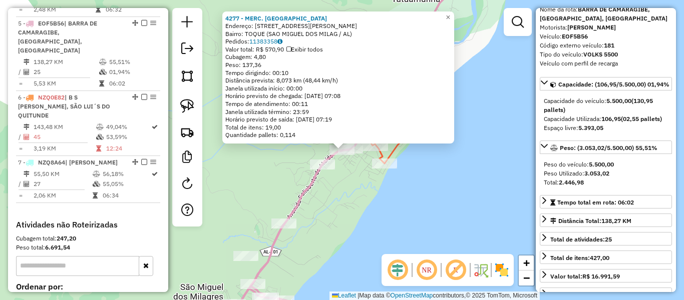
click at [438, 207] on div "4277 - MERC. NOVA ESPERANCA Endereço: AV FRANCISCO LIMA, 282 Bairro: TOQUE (SAO…" at bounding box center [342, 150] width 684 height 300
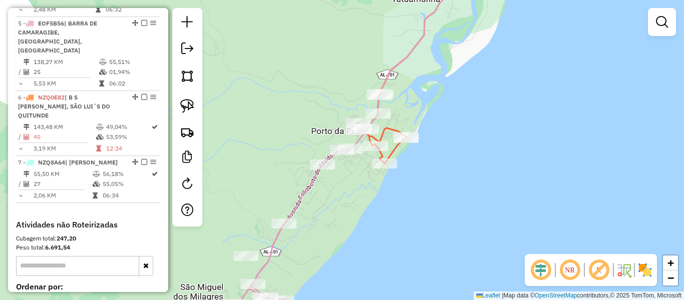
click at [391, 173] on div "Janela de atendimento Grade de atendimento Capacidade Transportadoras Veículos …" at bounding box center [342, 150] width 684 height 300
select select "**********"
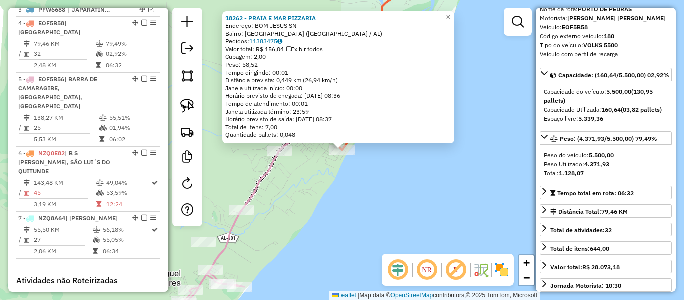
click at [491, 218] on div "18262 - PRAIA E MAR PIZZARIA Endereço: BOM JESUS SN Bairro: PORTO DA RUA (SAO M…" at bounding box center [342, 150] width 684 height 300
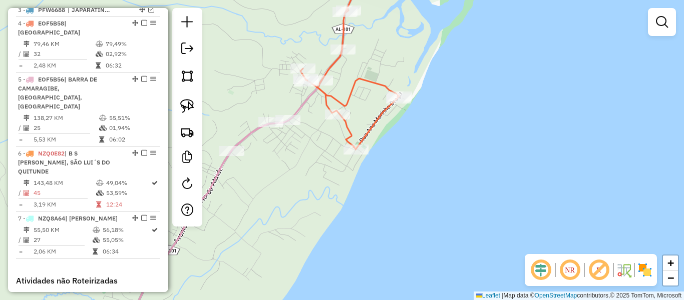
click at [314, 135] on div "Janela de atendimento Grade de atendimento Capacidade Transportadoras Veículos …" at bounding box center [342, 150] width 684 height 300
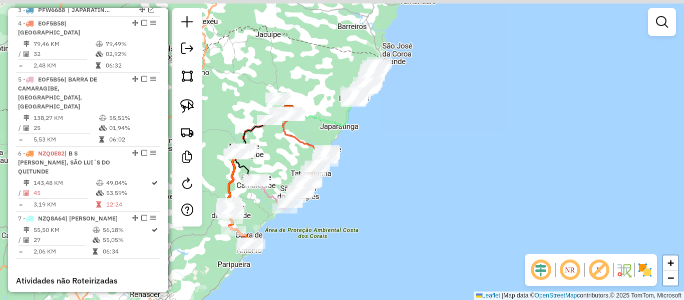
drag, startPoint x: 280, startPoint y: 138, endPoint x: 280, endPoint y: 165, distance: 27.5
click at [280, 165] on div "Janela de atendimento Grade de atendimento Capacidade Transportadoras Veículos …" at bounding box center [342, 150] width 684 height 300
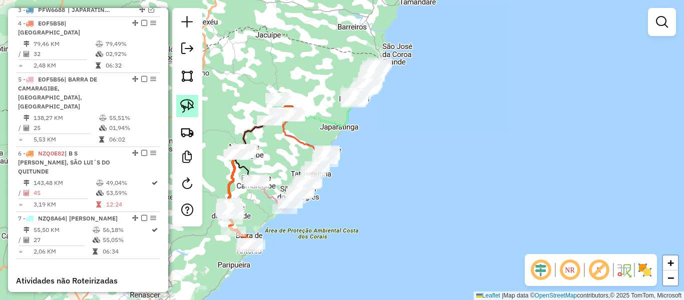
click at [187, 103] on img at bounding box center [187, 106] width 14 height 14
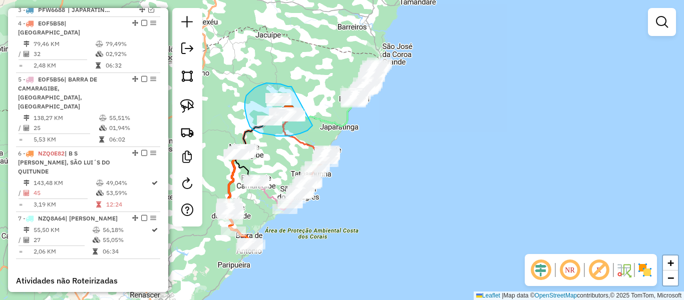
drag, startPoint x: 291, startPoint y: 87, endPoint x: 314, endPoint y: 123, distance: 42.8
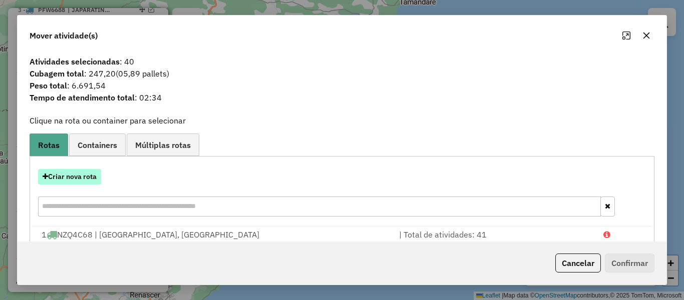
click at [86, 175] on button "Criar nova rota" at bounding box center [69, 177] width 63 height 16
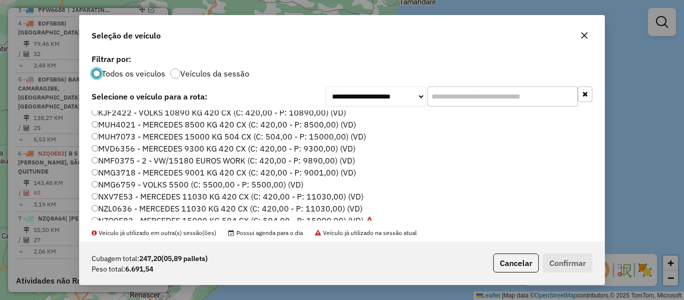
scroll to position [150, 0]
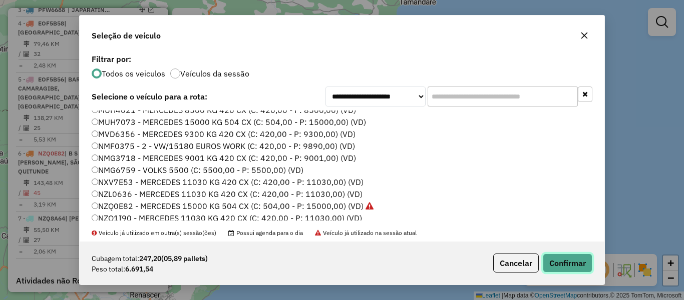
click at [563, 265] on button "Confirmar" at bounding box center [567, 263] width 50 height 19
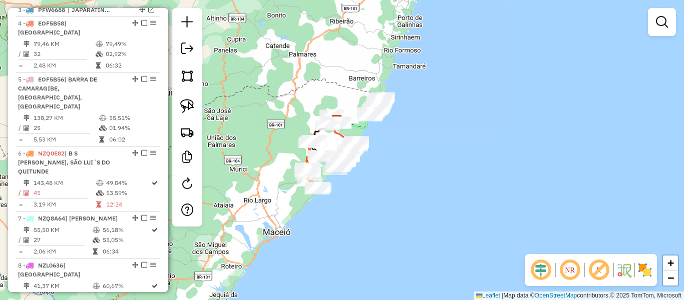
drag, startPoint x: 273, startPoint y: 189, endPoint x: 273, endPoint y: 158, distance: 31.0
click at [273, 158] on div "Janela de atendimento Grade de atendimento Capacidade Transportadoras Veículos …" at bounding box center [342, 150] width 684 height 300
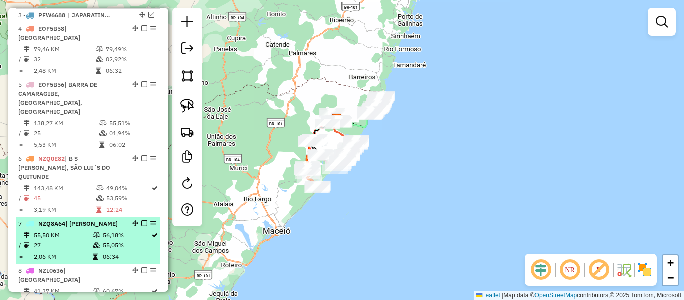
scroll to position [557, 0]
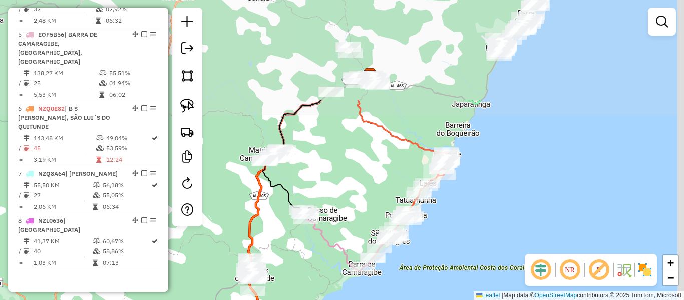
drag, startPoint x: 334, startPoint y: 40, endPoint x: 282, endPoint y: 171, distance: 140.6
click at [282, 171] on div "Janela de atendimento Grade de atendimento Capacidade Transportadoras Veículos …" at bounding box center [342, 150] width 684 height 300
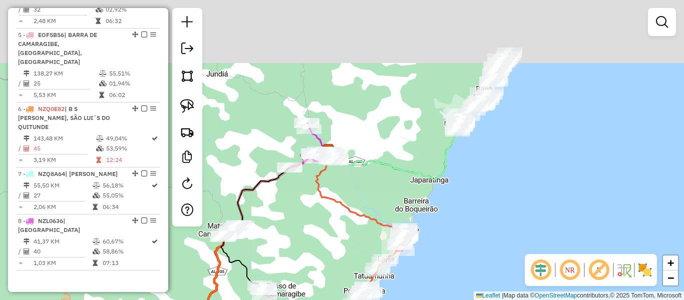
drag, startPoint x: 443, startPoint y: 102, endPoint x: 406, endPoint y: 182, distance: 87.8
click at [385, 211] on div "Janela de atendimento Grade de atendimento Capacidade Transportadoras Veículos …" at bounding box center [342, 150] width 684 height 300
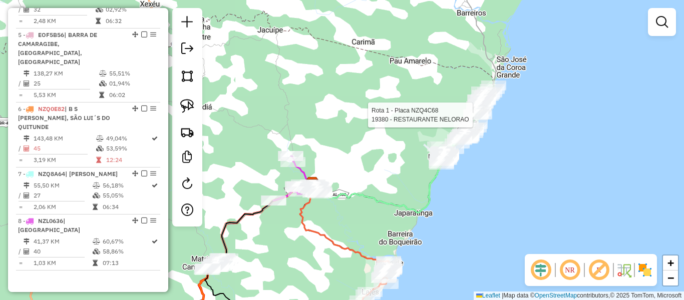
select select "**********"
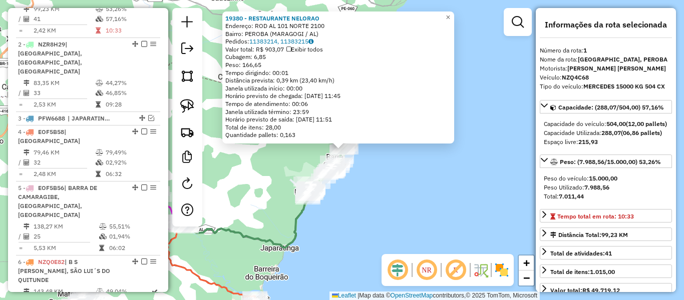
scroll to position [387, 0]
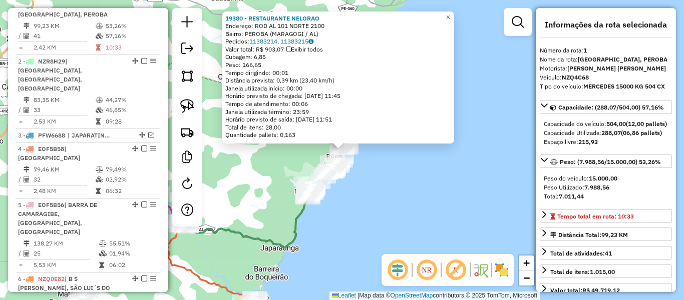
click at [391, 204] on div "19380 - RESTAURANTE NELORAO Endereço: ROD AL 101 NORTE 2100 Bairro: PEROBA (MAR…" at bounding box center [342, 150] width 684 height 300
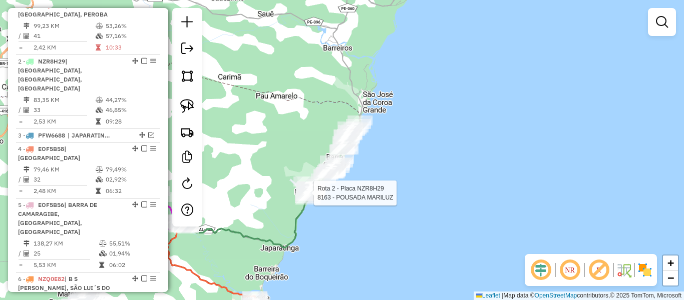
select select "**********"
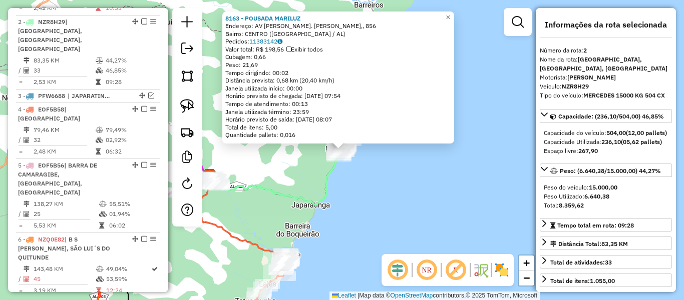
scroll to position [443, 0]
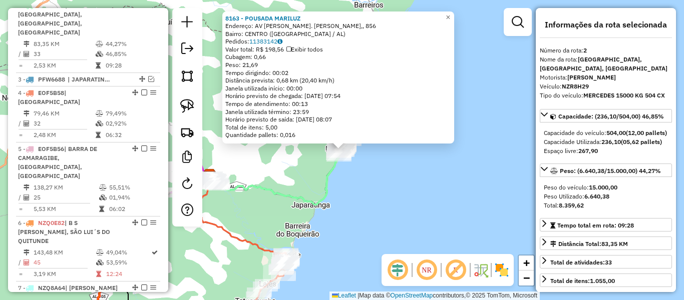
click at [444, 198] on div "8163 - POUSADA MARILUZ Endereço: AV SEN. RUI PALMEIRA,, 856 Bairro: CENTRO (MAR…" at bounding box center [342, 150] width 684 height 300
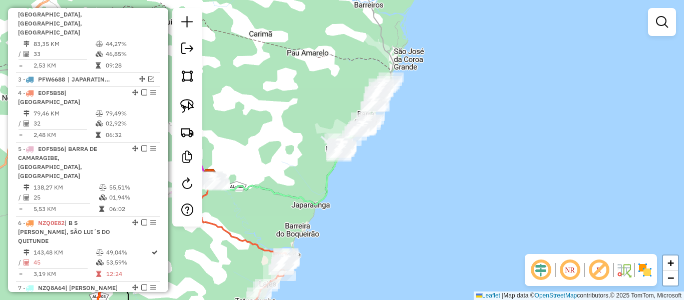
click at [407, 157] on div "Janela de atendimento Grade de atendimento Capacidade Transportadoras Veículos …" at bounding box center [342, 150] width 684 height 300
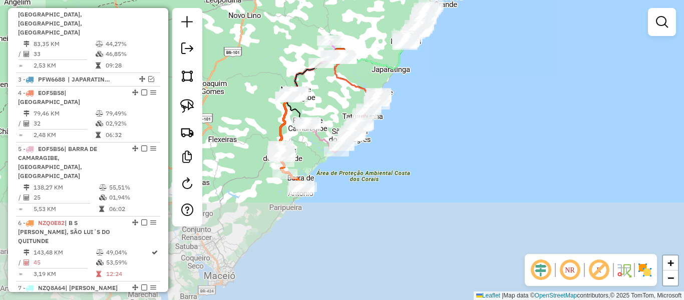
drag, startPoint x: 417, startPoint y: 204, endPoint x: 450, endPoint y: 83, distance: 125.4
click at [450, 83] on div "Janela de atendimento Grade de atendimento Capacidade Transportadoras Veículos …" at bounding box center [342, 150] width 684 height 300
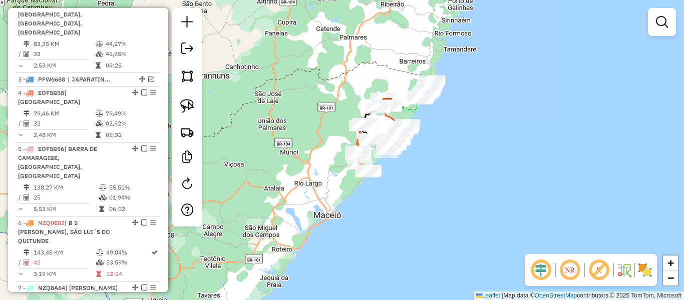
click at [436, 152] on div "Janela de atendimento Grade de atendimento Capacidade Transportadoras Veículos …" at bounding box center [342, 150] width 684 height 300
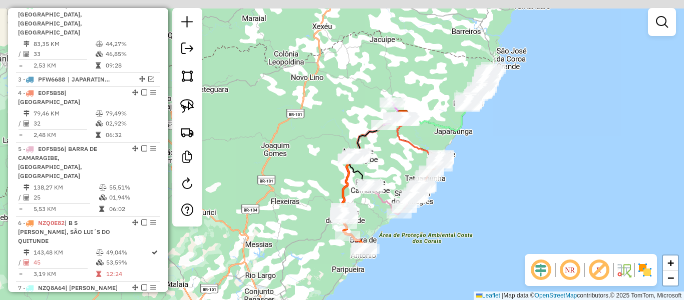
drag, startPoint x: 404, startPoint y: 154, endPoint x: 393, endPoint y: 228, distance: 74.3
click at [393, 234] on div "Janela de atendimento Grade de atendimento Capacidade Transportadoras Veículos …" at bounding box center [342, 150] width 684 height 300
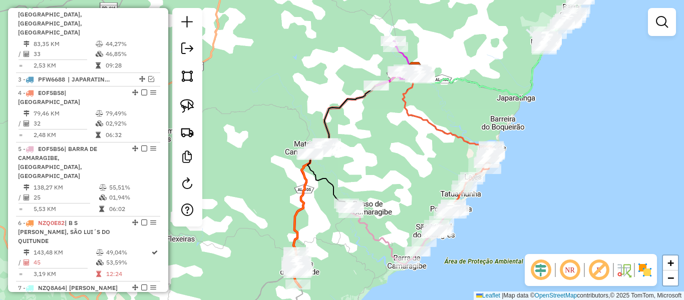
drag, startPoint x: 393, startPoint y: 164, endPoint x: 402, endPoint y: 121, distance: 43.5
click at [402, 121] on div "Janela de atendimento Grade de atendimento Capacidade Transportadoras Veículos …" at bounding box center [342, 150] width 684 height 300
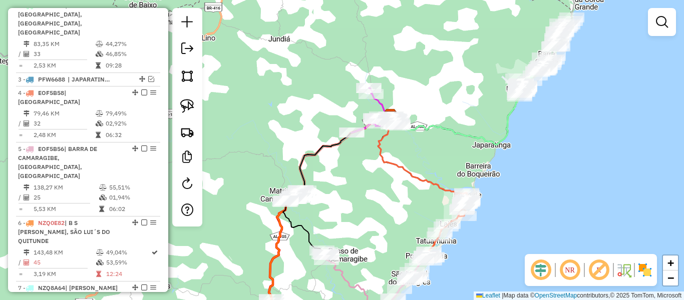
drag, startPoint x: 560, startPoint y: 87, endPoint x: 535, endPoint y: 134, distance: 53.5
click at [535, 134] on div "Janela de atendimento Grade de atendimento Capacidade Transportadoras Veículos …" at bounding box center [342, 150] width 684 height 300
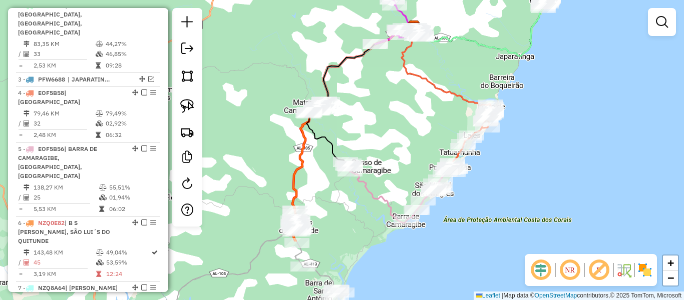
drag, startPoint x: 339, startPoint y: 194, endPoint x: 339, endPoint y: 132, distance: 61.6
click at [362, 105] on div "Janela de atendimento Grade de atendimento Capacidade Transportadoras Veículos …" at bounding box center [342, 150] width 684 height 300
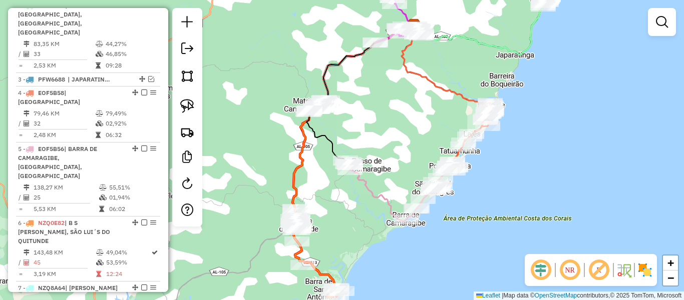
click at [341, 217] on div "Janela de atendimento Grade de atendimento Capacidade Transportadoras Veículos …" at bounding box center [342, 150] width 684 height 300
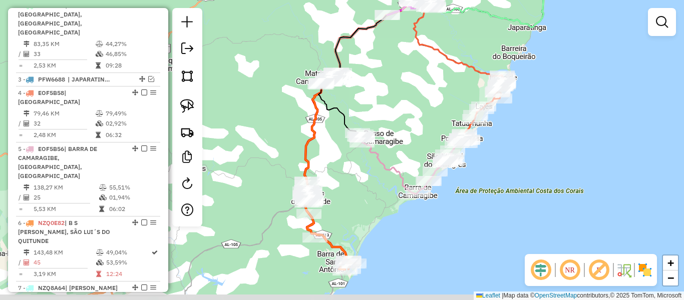
drag, startPoint x: 332, startPoint y: 223, endPoint x: 346, endPoint y: 191, distance: 34.8
click at [346, 191] on div "Janela de atendimento Grade de atendimento Capacidade Transportadoras Veículos …" at bounding box center [342, 150] width 684 height 300
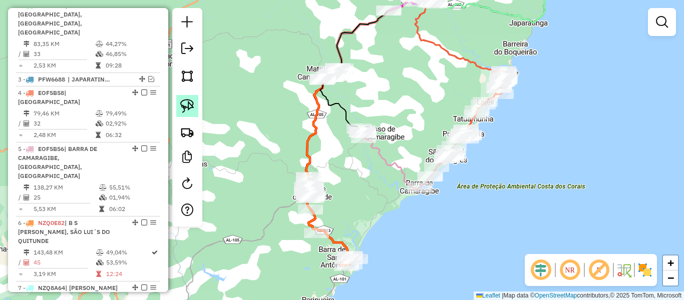
click at [187, 102] on img at bounding box center [187, 106] width 14 height 14
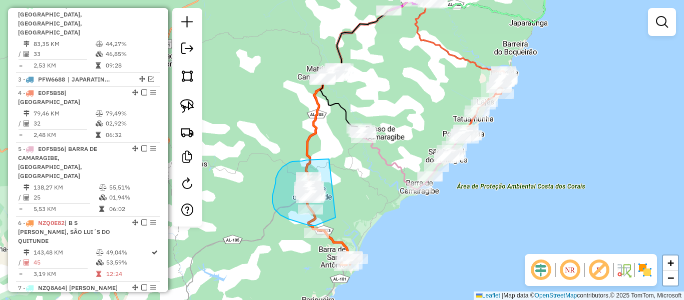
drag, startPoint x: 329, startPoint y: 159, endPoint x: 335, endPoint y: 218, distance: 58.9
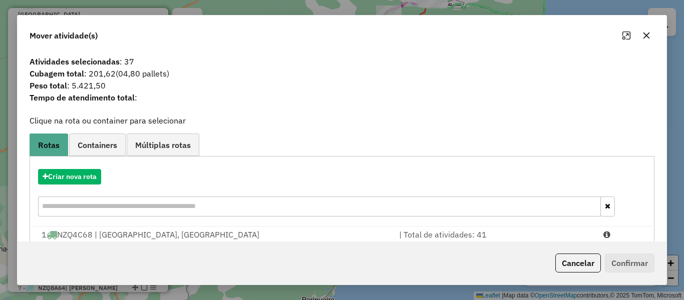
click at [647, 36] on icon "button" at bounding box center [646, 36] width 7 height 7
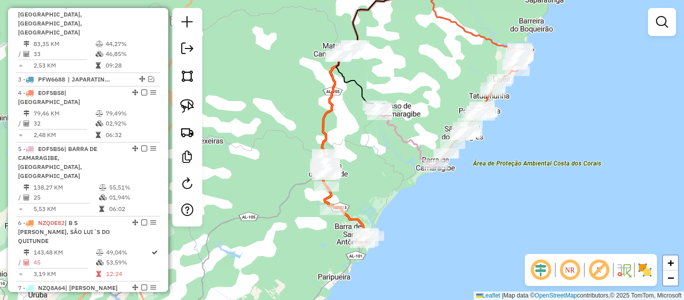
drag, startPoint x: 347, startPoint y: 218, endPoint x: 363, endPoint y: 192, distance: 30.3
click at [363, 192] on div "Janela de atendimento Grade de atendimento Capacidade Transportadoras Veículos …" at bounding box center [342, 150] width 684 height 300
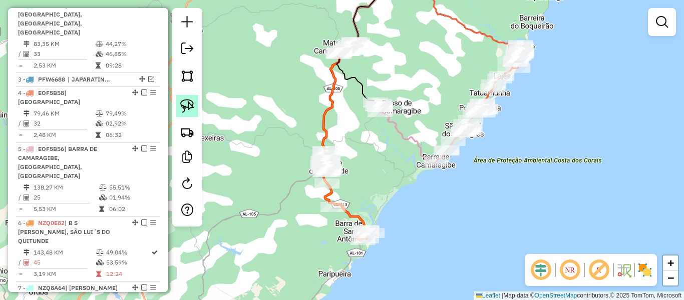
click at [189, 104] on img at bounding box center [187, 106] width 14 height 14
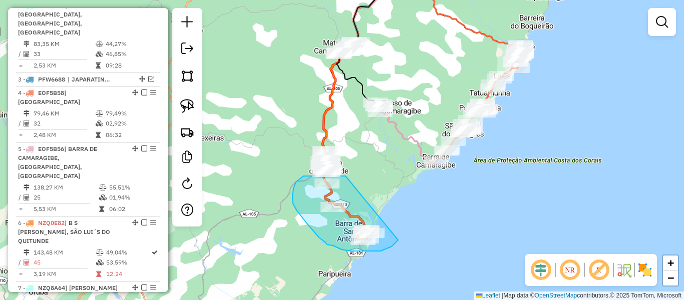
drag, startPoint x: 345, startPoint y: 176, endPoint x: 399, endPoint y: 239, distance: 82.7
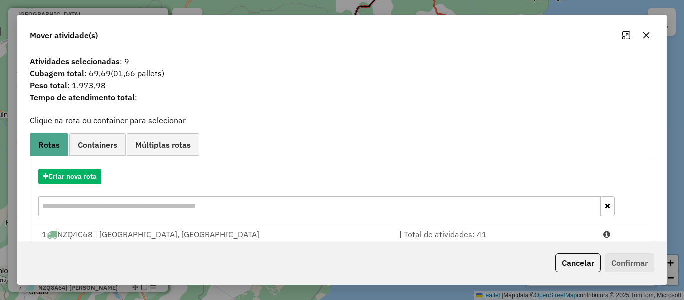
click at [644, 39] on icon "button" at bounding box center [646, 36] width 7 height 7
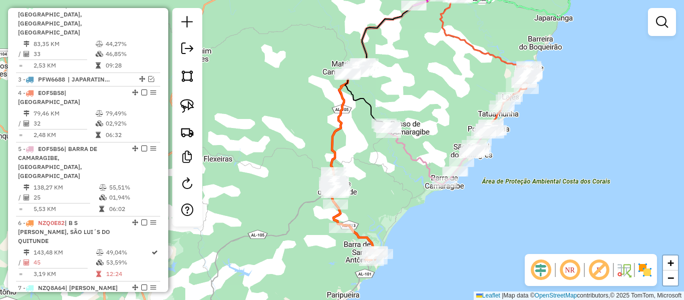
drag, startPoint x: 366, startPoint y: 153, endPoint x: 375, endPoint y: 174, distance: 22.7
click at [375, 174] on div "Janela de atendimento Grade de atendimento Capacidade Transportadoras Veículos …" at bounding box center [342, 150] width 684 height 300
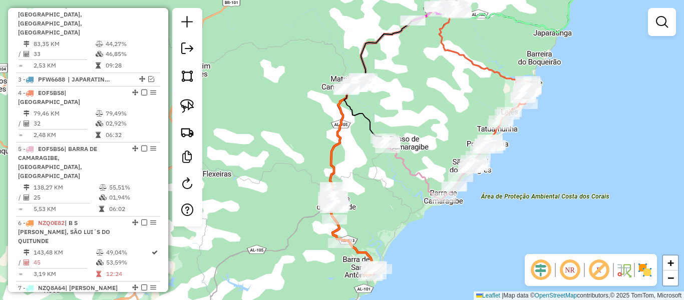
drag, startPoint x: 375, startPoint y: 173, endPoint x: 374, endPoint y: 192, distance: 19.0
click at [374, 192] on div "Janela de atendimento Grade de atendimento Capacidade Transportadoras Veículos …" at bounding box center [342, 150] width 684 height 300
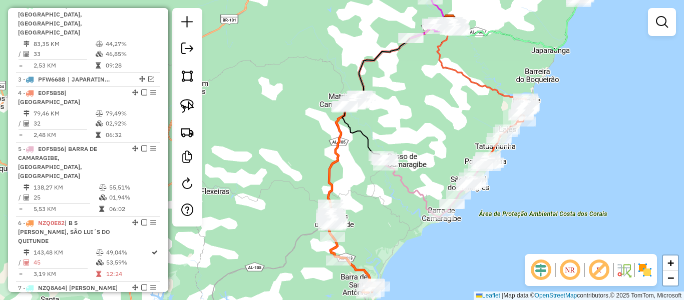
drag, startPoint x: 374, startPoint y: 191, endPoint x: 377, endPoint y: 218, distance: 27.7
click at [367, 220] on div "Janela de atendimento Grade de atendimento Capacidade Transportadoras Veículos …" at bounding box center [342, 150] width 684 height 300
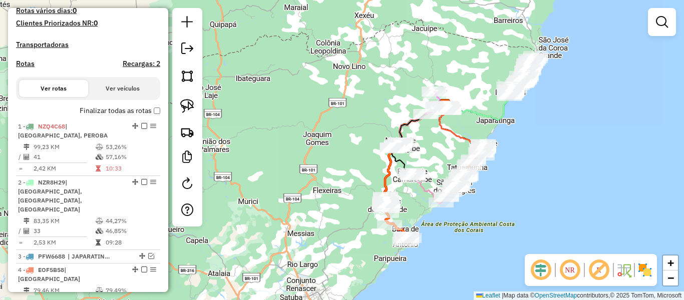
scroll to position [243, 0]
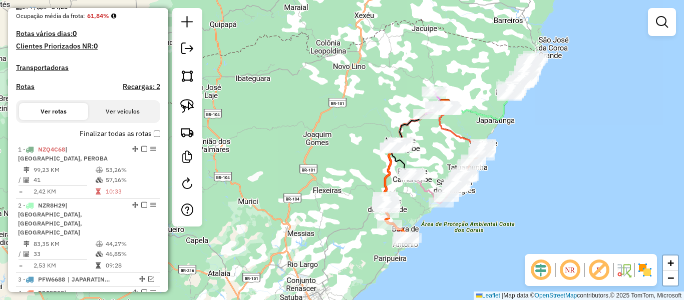
click at [25, 91] on h4 "Rotas" at bounding box center [25, 87] width 19 height 9
select select "*"
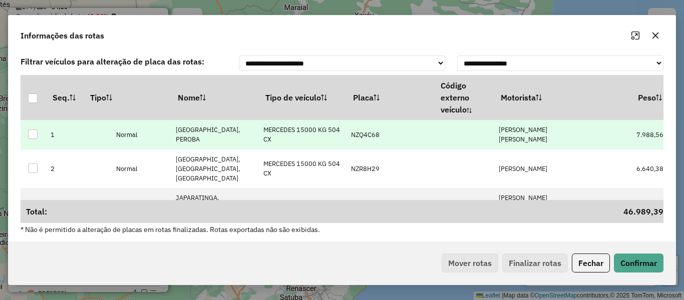
click at [547, 135] on td "EVERSON RODRIGO DA S TEIXEIRA" at bounding box center [537, 134] width 88 height 29
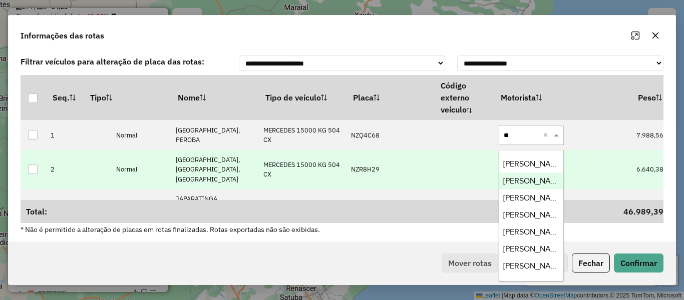
type input "***"
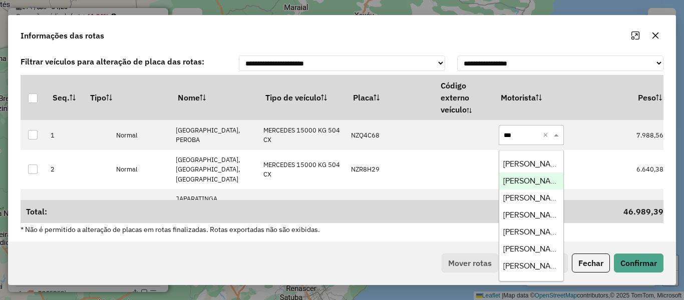
click at [524, 181] on span "JOSE ARTUR DA SILVA FILHO" at bounding box center [533, 181] width 61 height 9
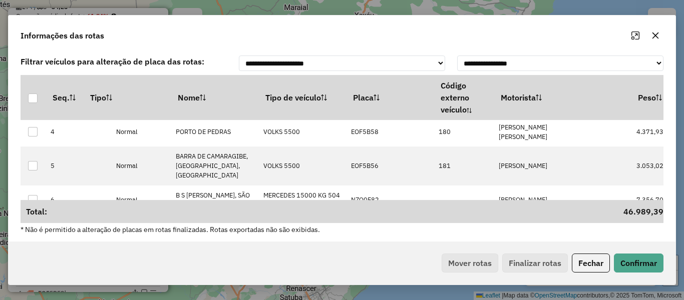
scroll to position [50, 0]
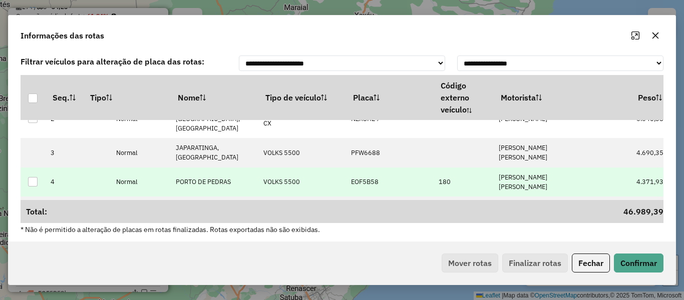
click at [529, 173] on p-celleditor "EVERSON RODRIGO DA S TEIXEIRA" at bounding box center [522, 182] width 49 height 18
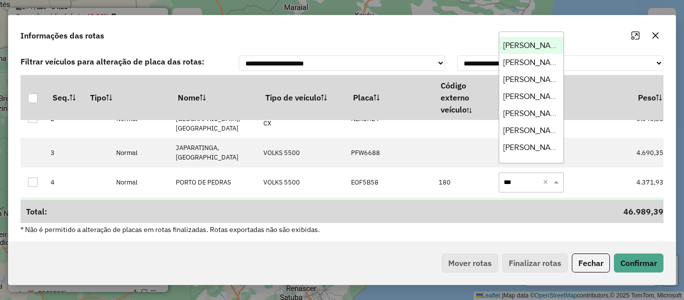
type input "****"
click at [526, 131] on span "JOSE CICERO LINS DOS SANTOS" at bounding box center [533, 130] width 61 height 9
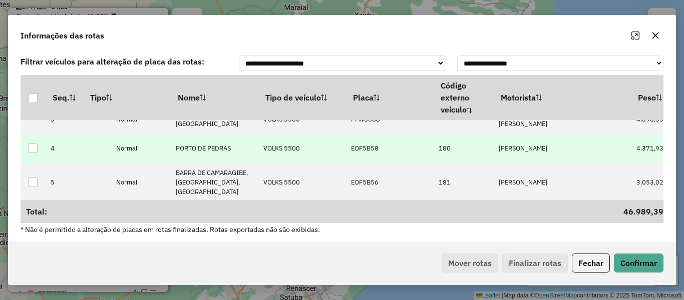
scroll to position [100, 0]
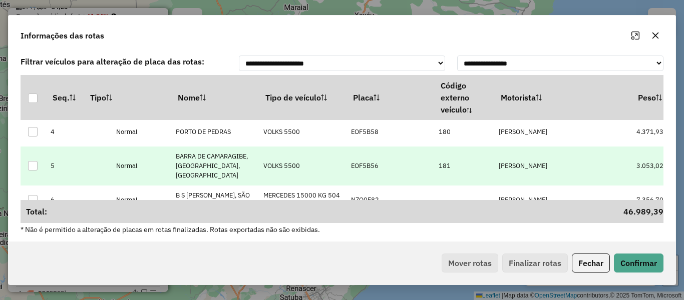
click at [530, 164] on td "JOABSON SANTOS DA SILVA" at bounding box center [537, 166] width 88 height 39
type input "**"
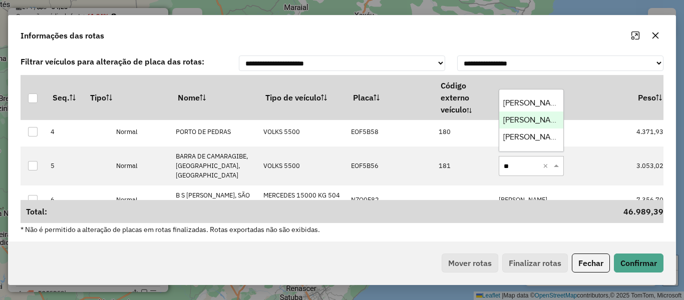
click at [530, 121] on span "JEFFERSON SILVA DOS SANTOS" at bounding box center [533, 120] width 61 height 9
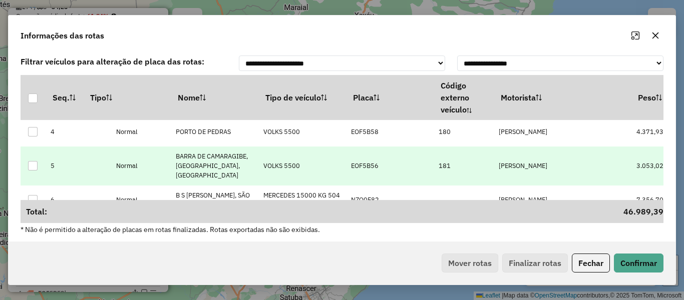
scroll to position [150, 0]
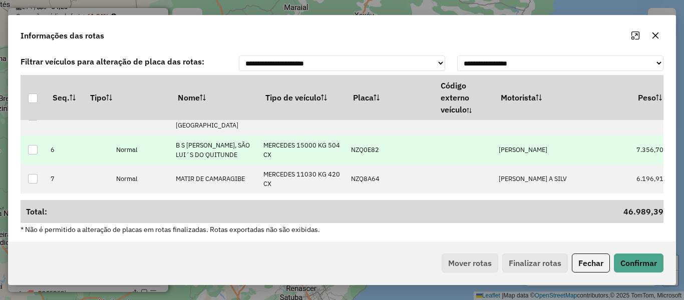
click at [528, 149] on p-celleditor "LEANDRO AUGUSTO DOS SANTOS" at bounding box center [522, 150] width 49 height 9
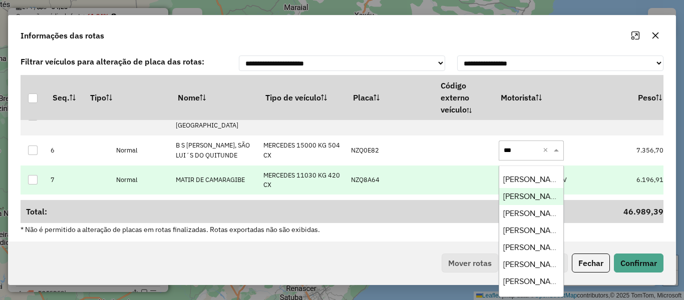
type input "****"
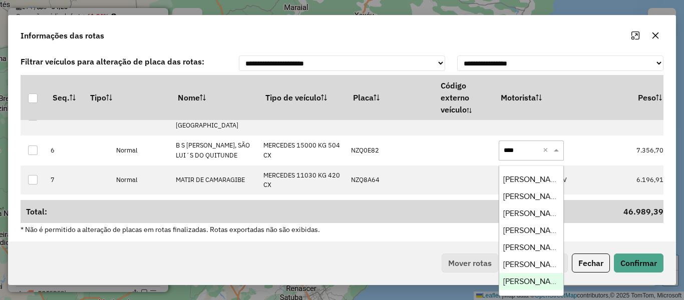
click at [528, 276] on div "MARCONDES MIGUEL F DA SILVA" at bounding box center [531, 281] width 64 height 17
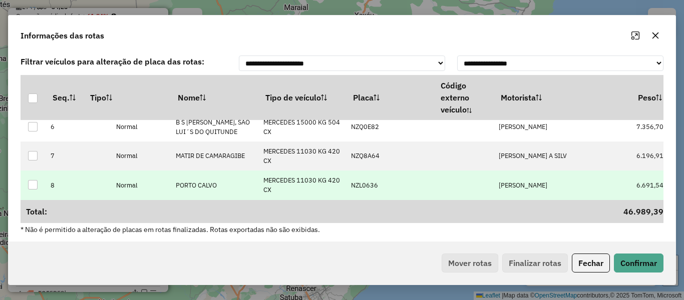
scroll to position [3, 0]
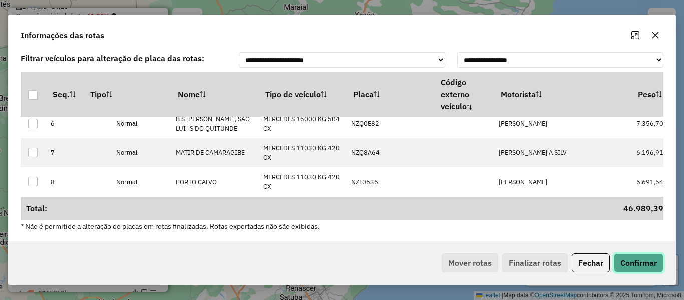
click at [640, 262] on button "Confirmar" at bounding box center [639, 263] width 50 height 19
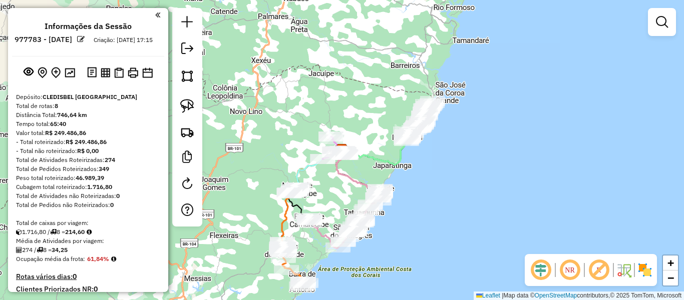
click at [66, 73] on div "Informações da Sessão 977783 - 12/08/2025 Criação: 11/08/2025 17:15 Depósito: C…" at bounding box center [88, 150] width 160 height 284
click at [67, 78] on img at bounding box center [70, 73] width 11 height 10
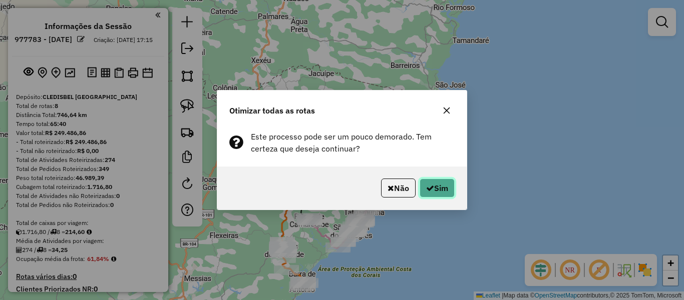
click at [438, 189] on button "Sim" at bounding box center [436, 188] width 35 height 19
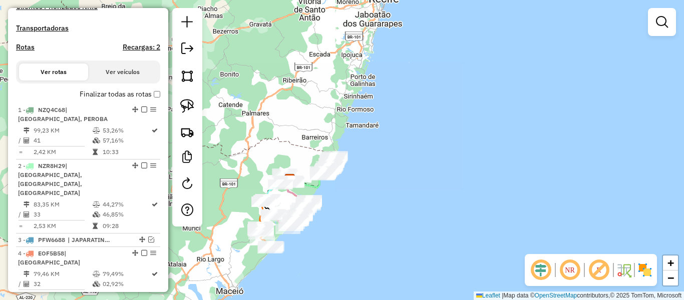
scroll to position [300, 0]
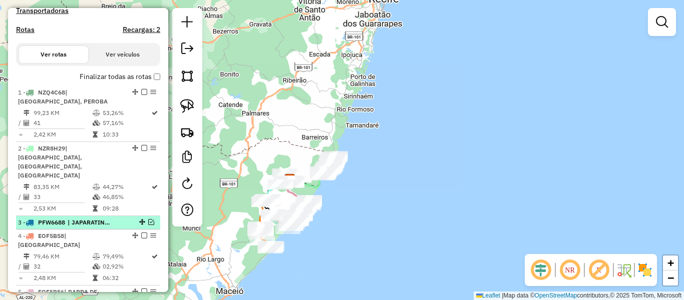
click at [148, 219] on em at bounding box center [151, 222] width 6 height 6
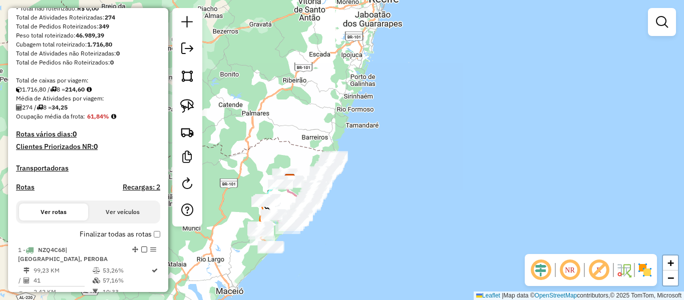
scroll to position [50, 0]
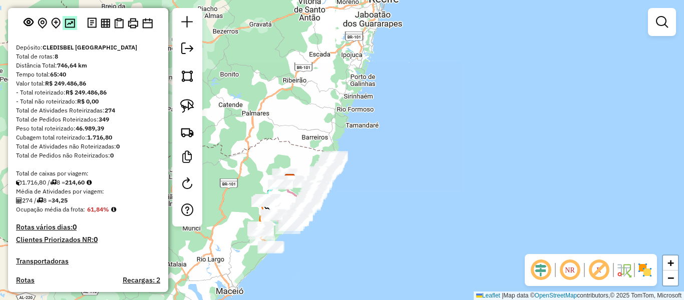
click at [68, 28] on img at bounding box center [70, 24] width 11 height 10
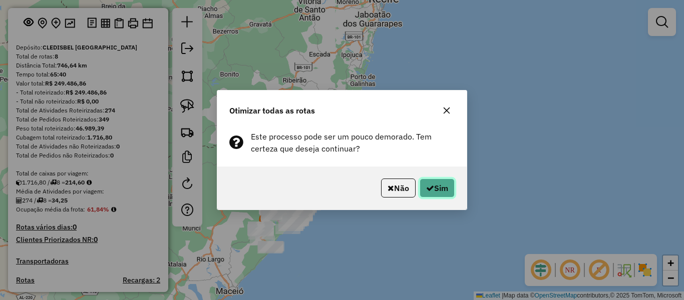
click at [444, 194] on button "Sim" at bounding box center [436, 188] width 35 height 19
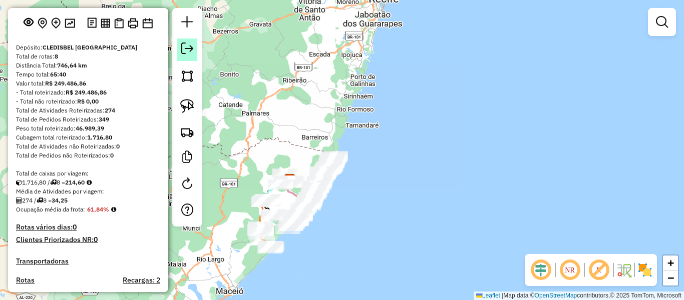
click at [185, 48] on em at bounding box center [187, 49] width 12 height 12
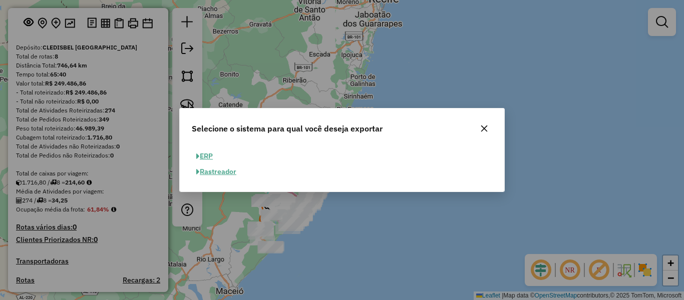
click at [203, 150] on button "ERP" at bounding box center [205, 157] width 26 height 16
select select "**"
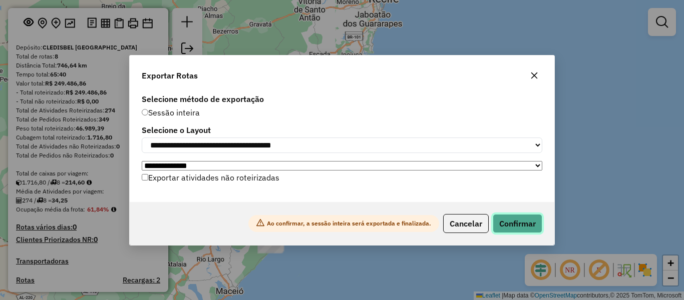
click at [515, 233] on button "Confirmar" at bounding box center [517, 223] width 50 height 19
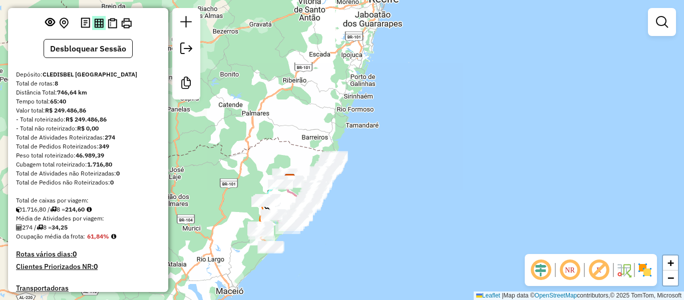
click at [96, 28] on img at bounding box center [99, 24] width 10 height 10
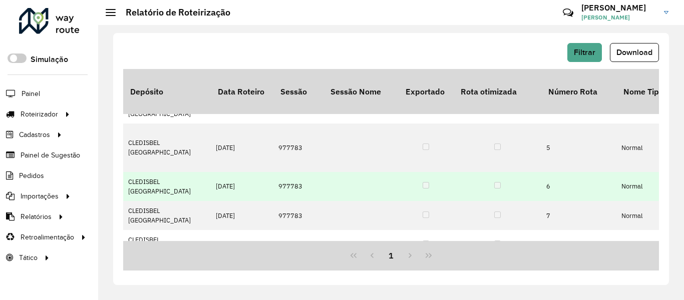
scroll to position [127, 0]
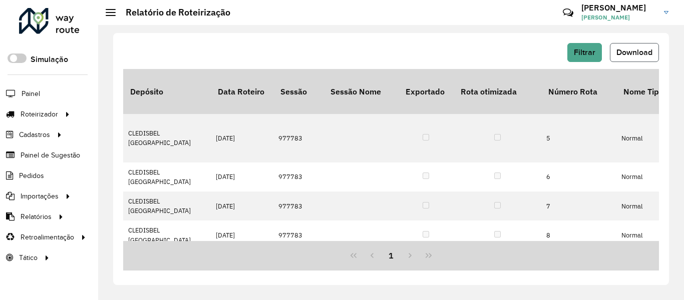
click at [616, 49] on span "Download" at bounding box center [634, 52] width 36 height 9
